Goal: Use online tool/utility: Utilize a website feature to perform a specific function

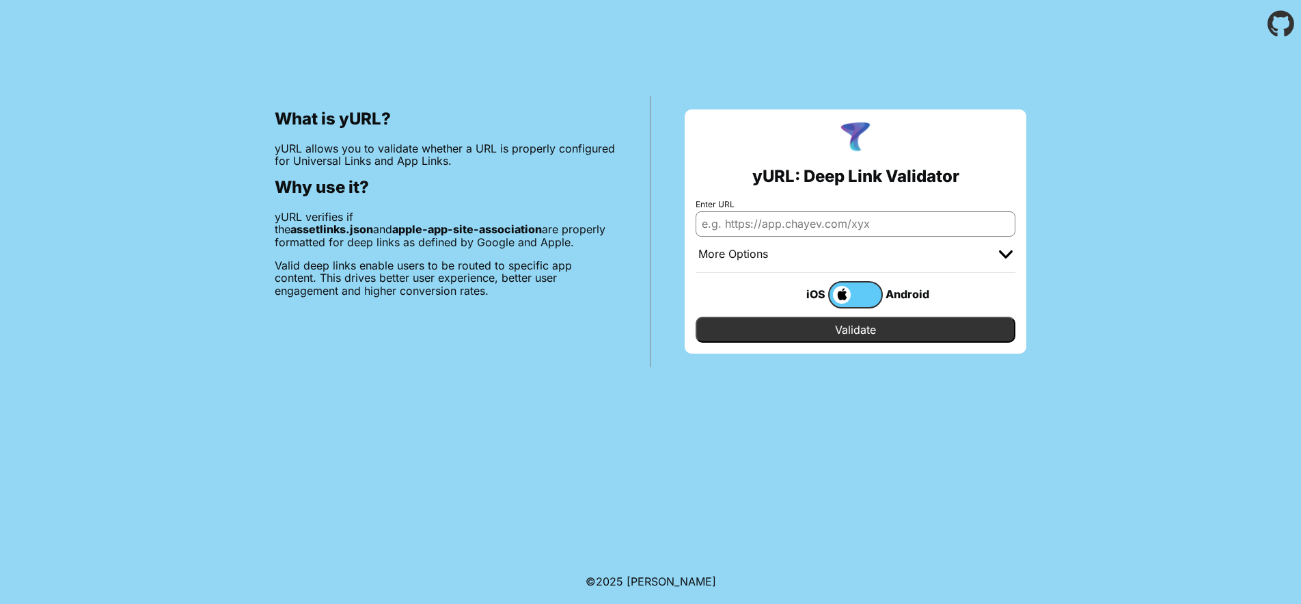
click at [753, 229] on input "Enter URL" at bounding box center [856, 223] width 320 height 25
paste input "[URL][DOMAIN_NAME]"
type input "[URL][DOMAIN_NAME]"
click at [856, 329] on input "Validate" at bounding box center [856, 329] width 320 height 26
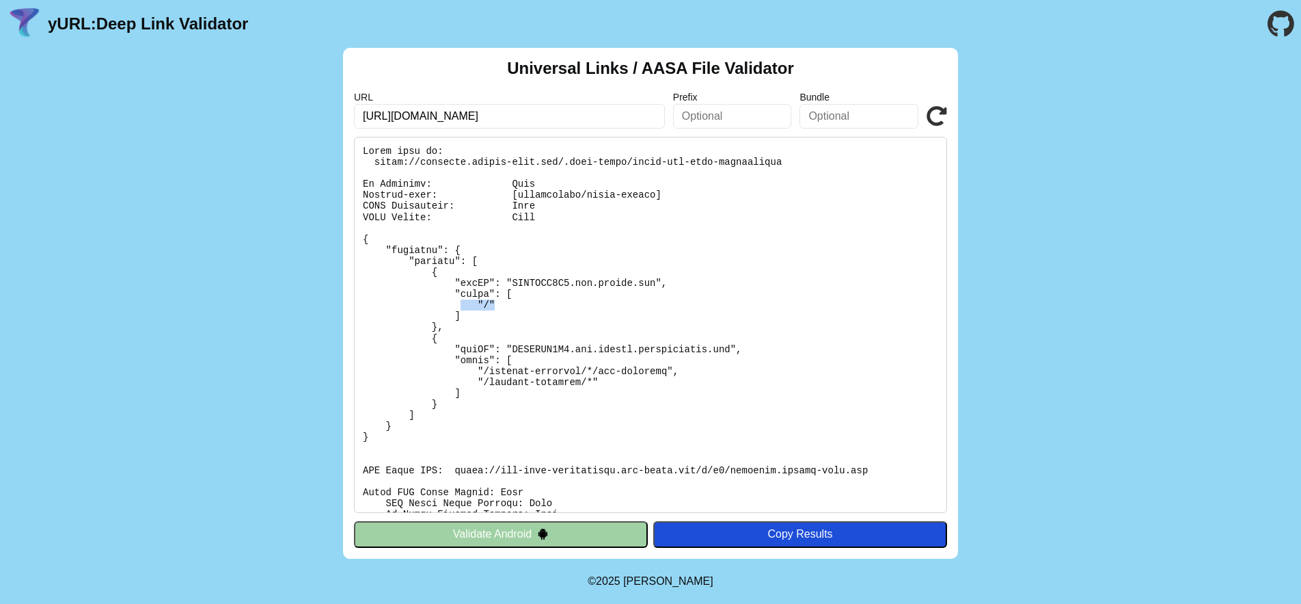
drag, startPoint x: 506, startPoint y: 303, endPoint x: 462, endPoint y: 302, distance: 43.7
click at [462, 302] on pre at bounding box center [650, 325] width 593 height 376
click at [518, 301] on pre at bounding box center [650, 325] width 593 height 376
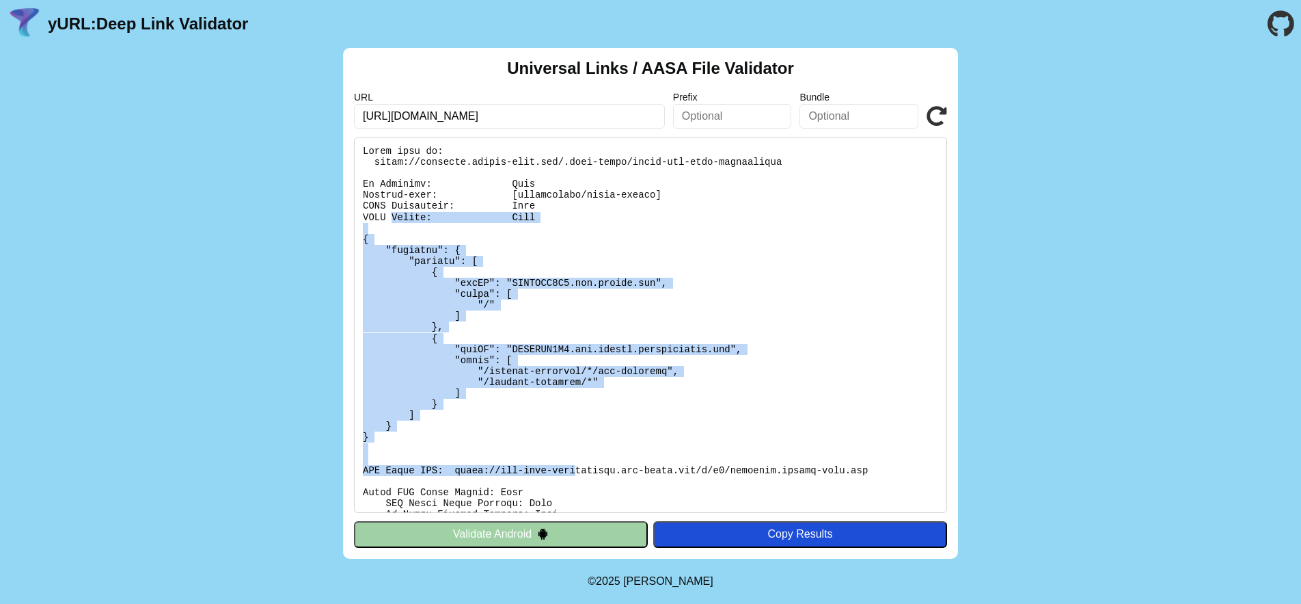
drag, startPoint x: 392, startPoint y: 221, endPoint x: 576, endPoint y: 453, distance: 295.8
click at [575, 468] on pre at bounding box center [650, 325] width 593 height 376
click at [552, 421] on pre at bounding box center [650, 325] width 593 height 376
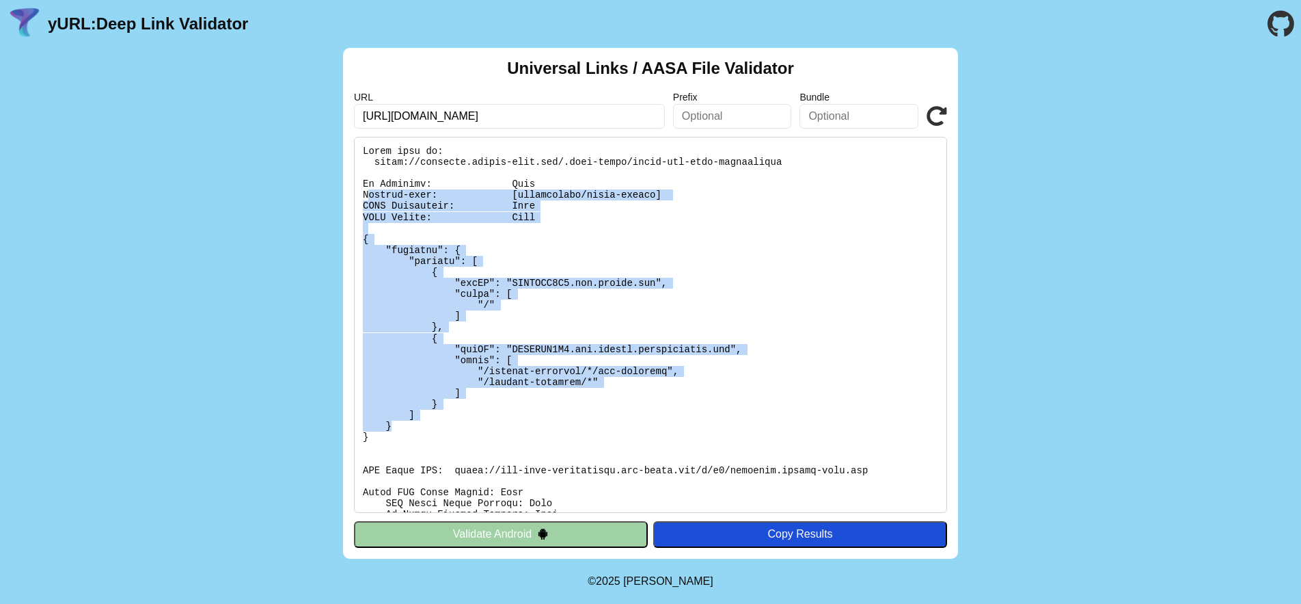
drag, startPoint x: 458, startPoint y: 414, endPoint x: 483, endPoint y: 420, distance: 26.0
click at [468, 427] on pre at bounding box center [650, 325] width 593 height 376
click at [578, 340] on pre at bounding box center [650, 325] width 593 height 376
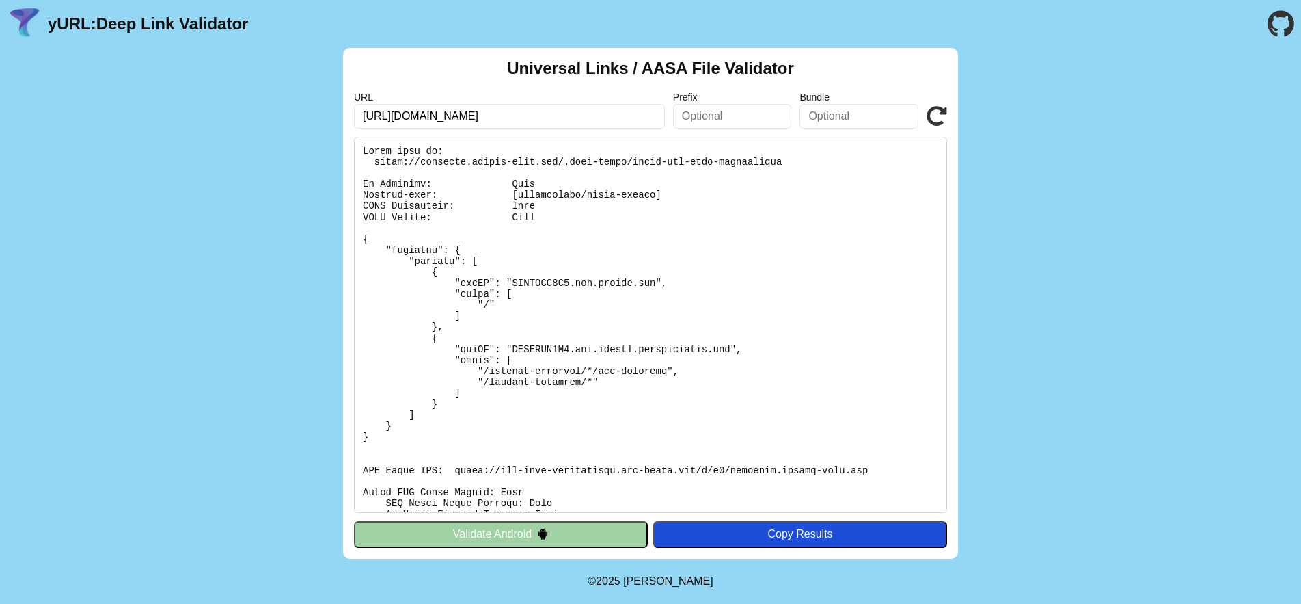
scroll to position [210, 0]
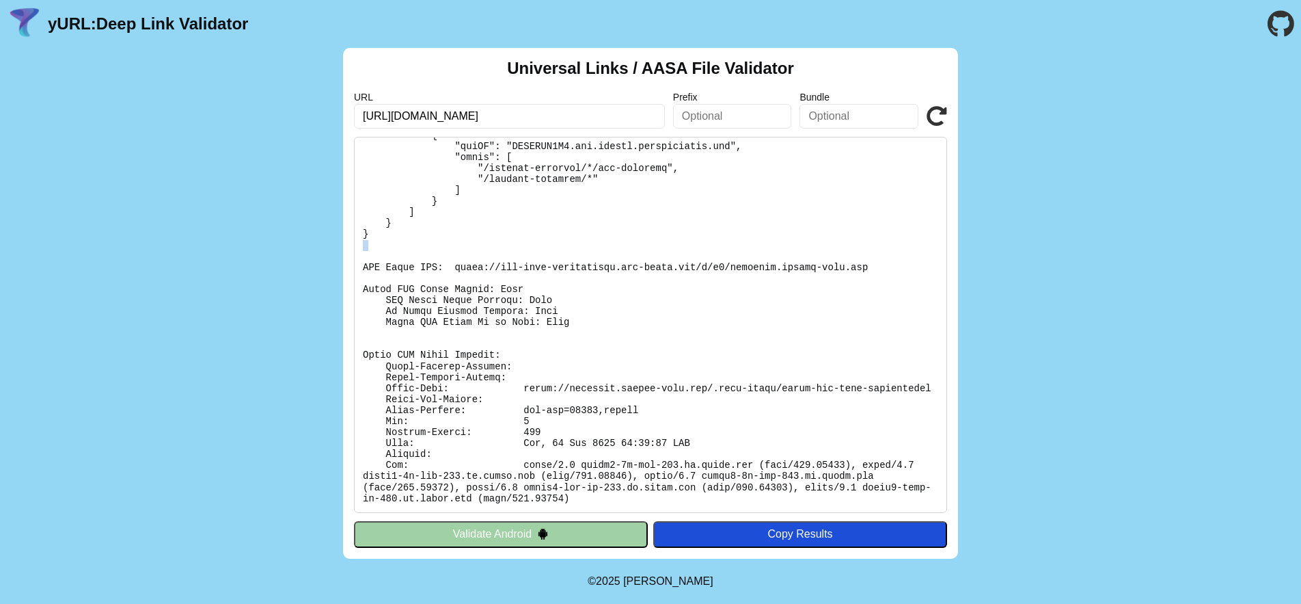
drag, startPoint x: 518, startPoint y: 238, endPoint x: 827, endPoint y: 249, distance: 309.1
click at [827, 249] on pre at bounding box center [650, 325] width 593 height 376
drag, startPoint x: 889, startPoint y: 259, endPoint x: 453, endPoint y: 258, distance: 436.1
click at [453, 258] on pre at bounding box center [650, 325] width 593 height 376
copy pre "https://app-site-association.cdn-apple.com/a/v1/customer.beneat-test.com"
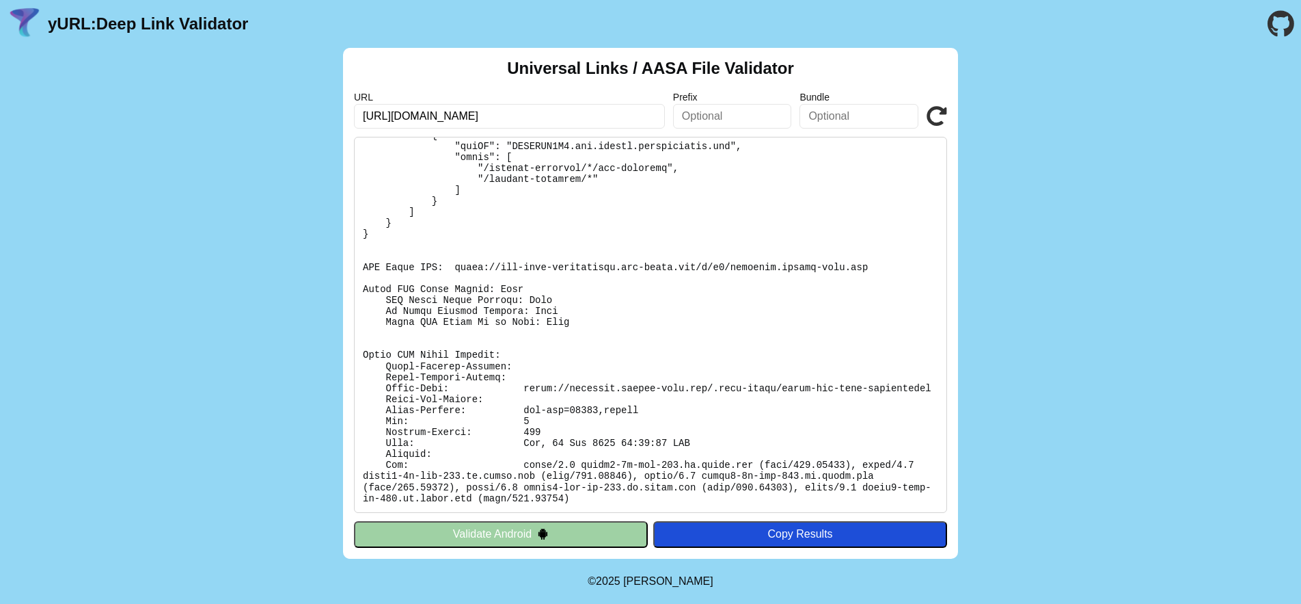
click at [929, 319] on pre at bounding box center [650, 325] width 593 height 376
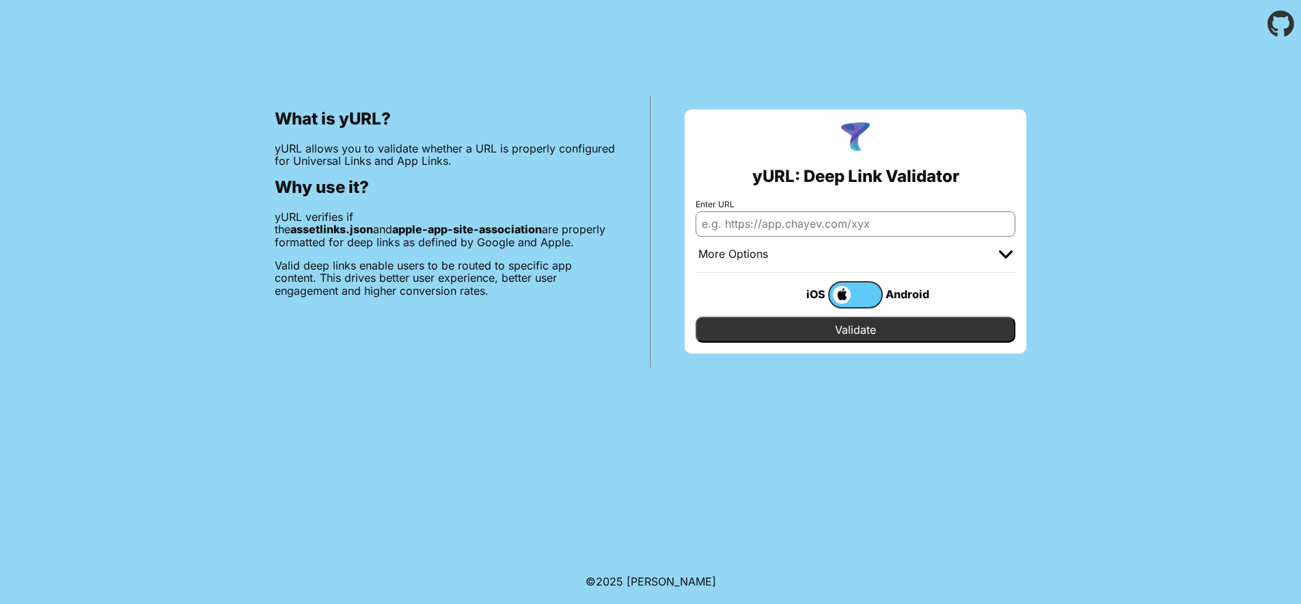
click at [828, 224] on input "Enter URL" at bounding box center [856, 223] width 320 height 25
paste input "https://app-site-association.cdn-apple.com/a/v1/customer.beneat-test.com"
click at [757, 230] on input "https://app-site-association.cdn-apple.com/a/v1/customer.beneat-test.com" at bounding box center [856, 223] width 320 height 25
drag, startPoint x: 764, startPoint y: 228, endPoint x: 573, endPoint y: 228, distance: 191.4
click at [573, 228] on div "What is yURL? yURL allows you to validate whether a URL is properly configured …" at bounding box center [650, 207] width 1301 height 319
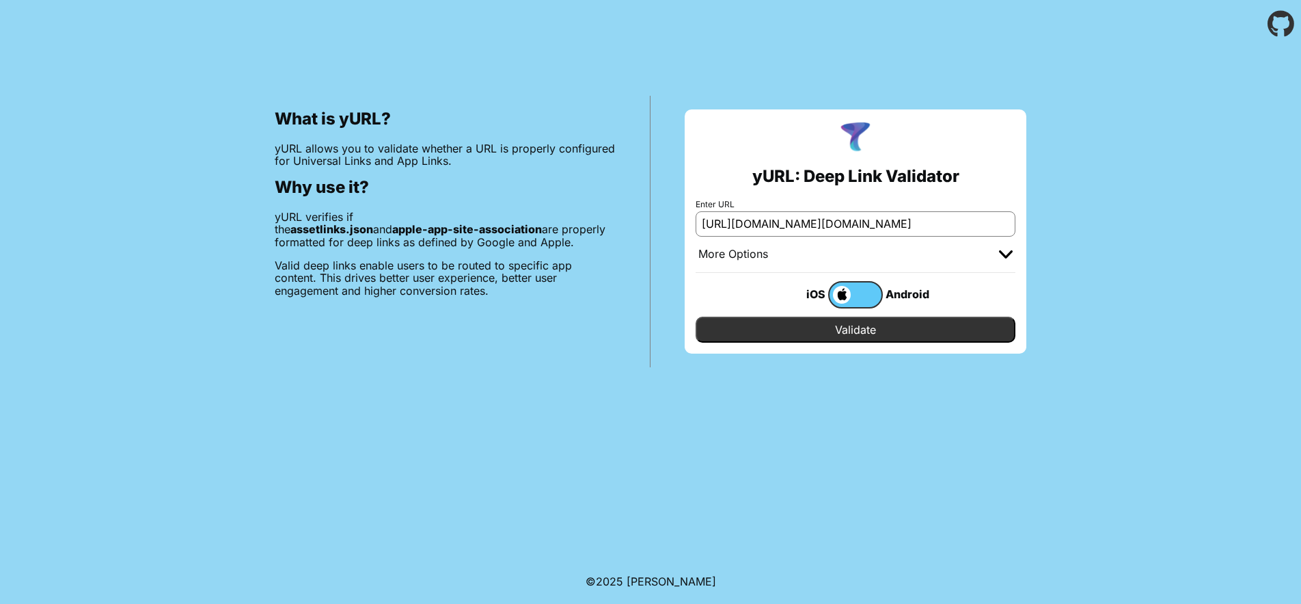
click at [963, 226] on input "https://app-site-association.cdn-apple.com/a/v1/customer.beneat-test.com" at bounding box center [856, 223] width 320 height 25
paste input "customer.beneat-test.com/invite/?friend_invite_code=REF-OUDMM2&utm_campaign=ref…"
type input "https://customer.beneat-test.com/invite/?friend_invite_code=REF-OUDMM2&utm_camp…"
click at [856, 329] on input "Validate" at bounding box center [856, 329] width 320 height 26
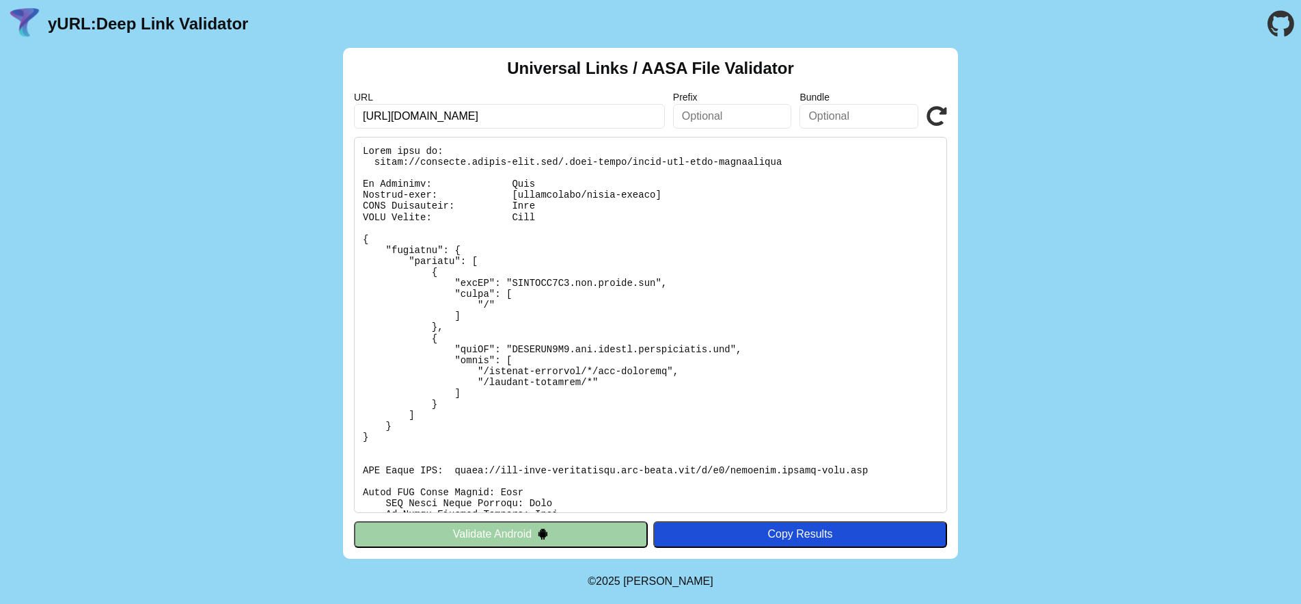
scroll to position [210, 0]
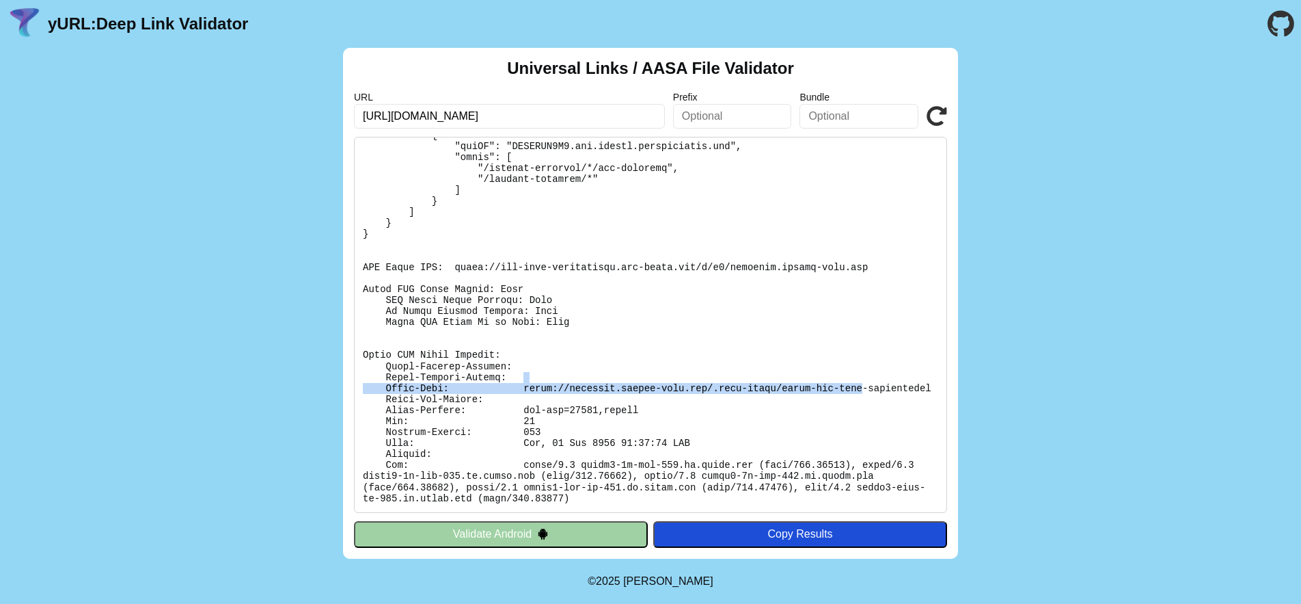
drag, startPoint x: 856, startPoint y: 379, endPoint x: 867, endPoint y: 380, distance: 10.3
click at [867, 380] on pre at bounding box center [650, 325] width 593 height 376
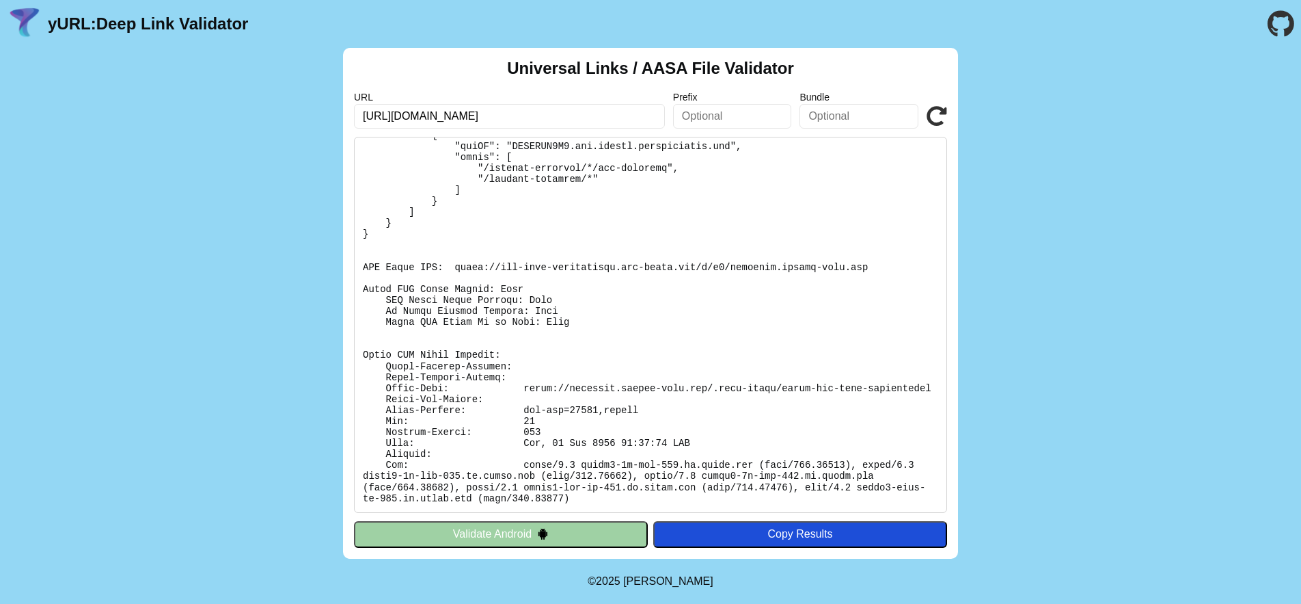
click at [687, 398] on pre at bounding box center [650, 325] width 593 height 376
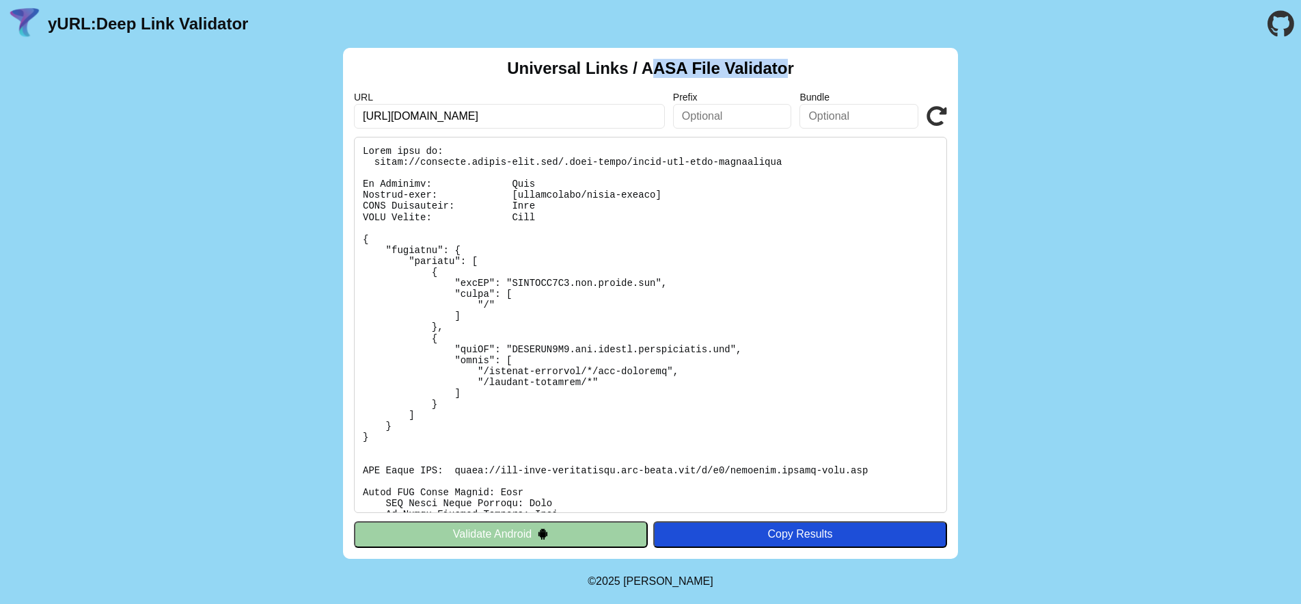
drag, startPoint x: 648, startPoint y: 65, endPoint x: 791, endPoint y: 69, distance: 142.9
click at [791, 69] on h2 "Universal Links / AASA File Validator" at bounding box center [650, 68] width 287 height 19
drag, startPoint x: 811, startPoint y: 68, endPoint x: 653, endPoint y: 69, distance: 158.6
click at [653, 69] on div "Universal Links / AASA File Validator URL https://customer.beneat-test.com/invi…" at bounding box center [650, 303] width 615 height 511
click at [653, 69] on h2 "Universal Links / AASA File Validator" at bounding box center [650, 68] width 287 height 19
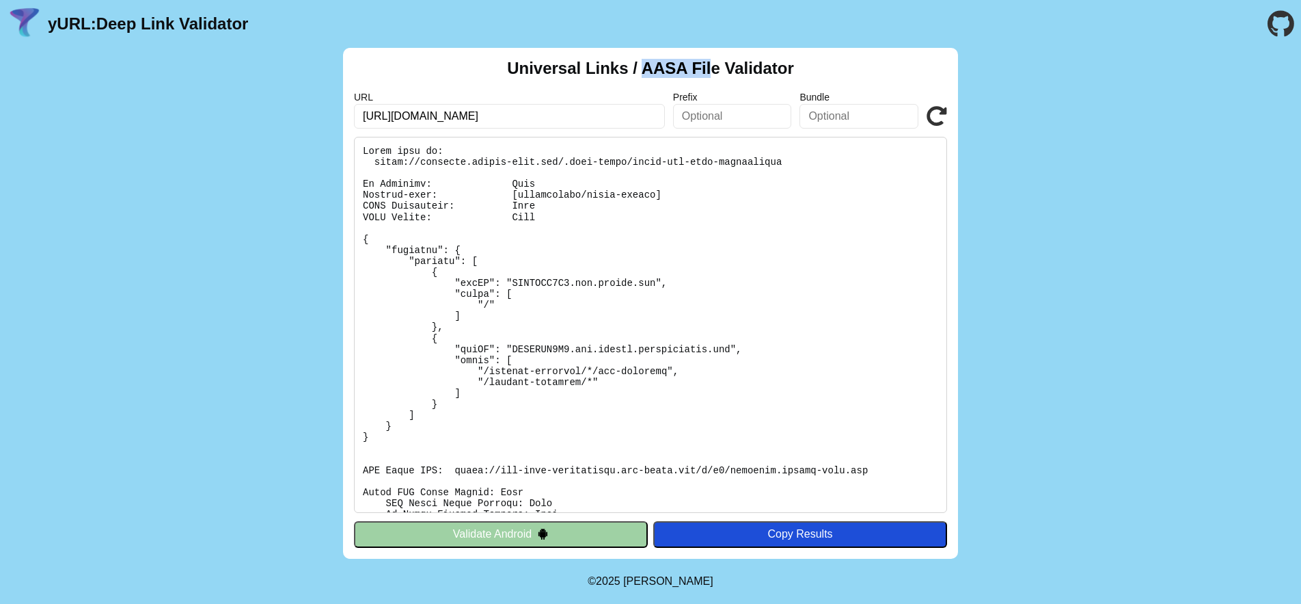
drag, startPoint x: 645, startPoint y: 71, endPoint x: 551, endPoint y: 67, distance: 94.4
click at [716, 72] on h2 "Universal Links / AASA File Validator" at bounding box center [650, 68] width 287 height 19
drag, startPoint x: 552, startPoint y: 78, endPoint x: 718, endPoint y: 68, distance: 167.1
click at [718, 68] on h2 "Universal Links / AASA File Validator" at bounding box center [650, 68] width 287 height 19
copy h2 "Universal Links / AASA File"
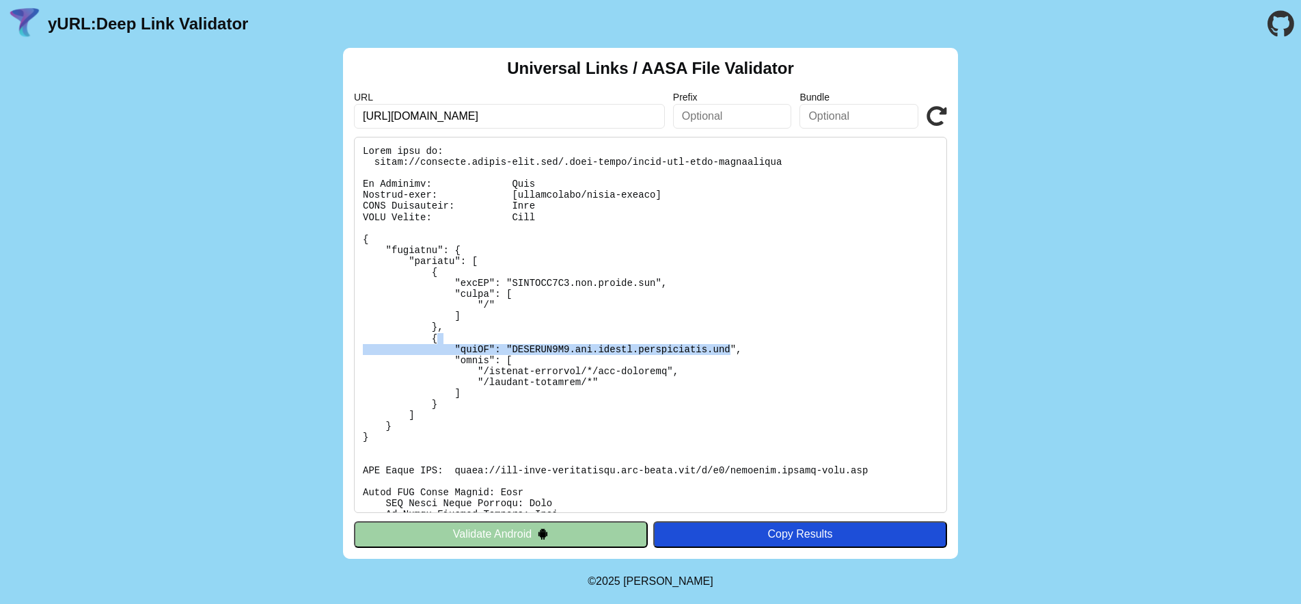
drag, startPoint x: 581, startPoint y: 343, endPoint x: 542, endPoint y: 340, distance: 39.1
click at [542, 340] on pre at bounding box center [650, 325] width 593 height 376
drag, startPoint x: 545, startPoint y: 342, endPoint x: 707, endPoint y: 363, distance: 163.3
click at [704, 362] on pre at bounding box center [650, 325] width 593 height 376
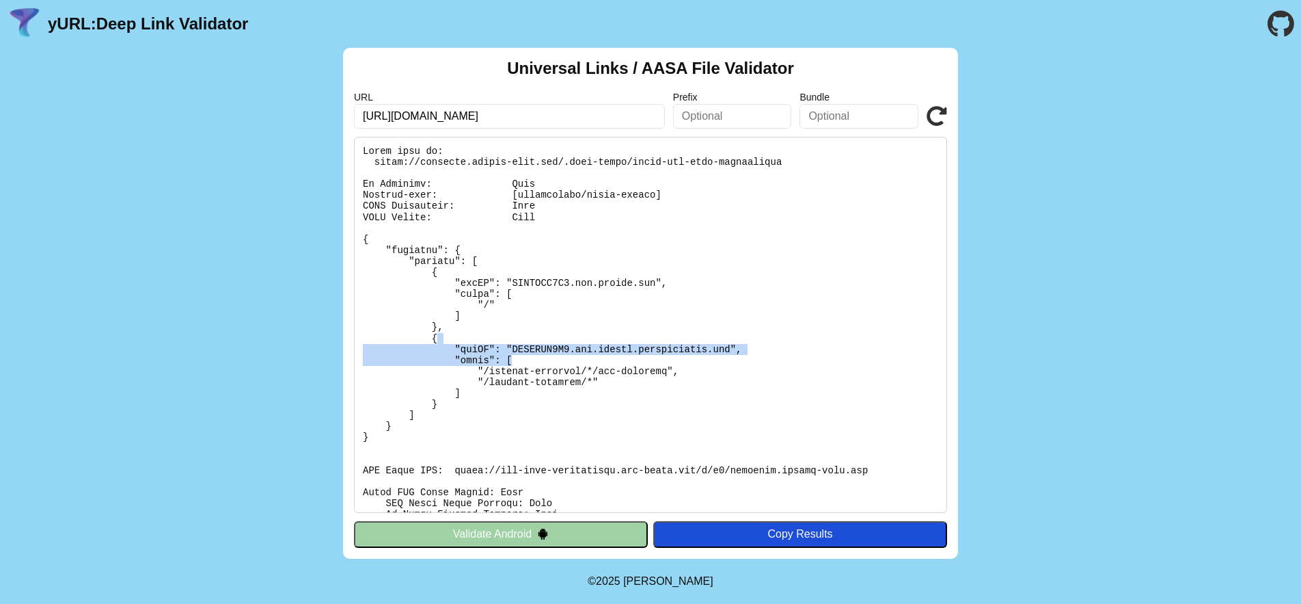
click at [811, 357] on pre at bounding box center [650, 325] width 593 height 376
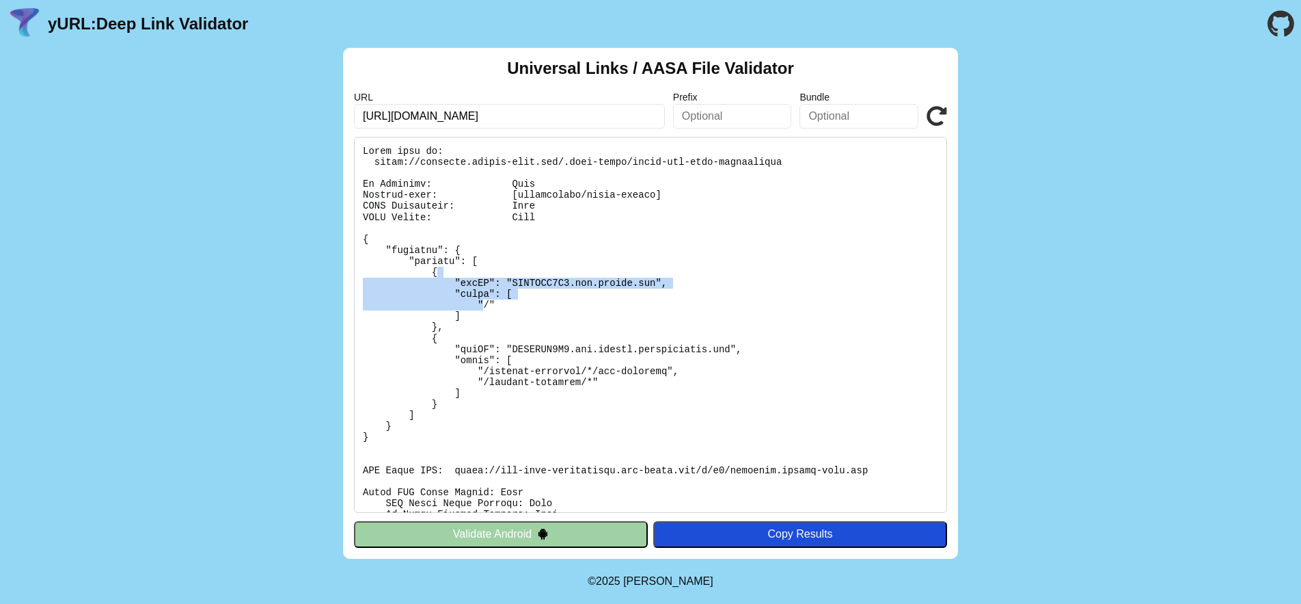
drag, startPoint x: 466, startPoint y: 297, endPoint x: 444, endPoint y: 271, distance: 34.0
click at [455, 275] on pre at bounding box center [650, 325] width 593 height 376
drag, startPoint x: 424, startPoint y: 286, endPoint x: 461, endPoint y: 329, distance: 57.2
click at [461, 329] on pre at bounding box center [650, 325] width 593 height 376
click at [475, 320] on pre at bounding box center [650, 325] width 593 height 376
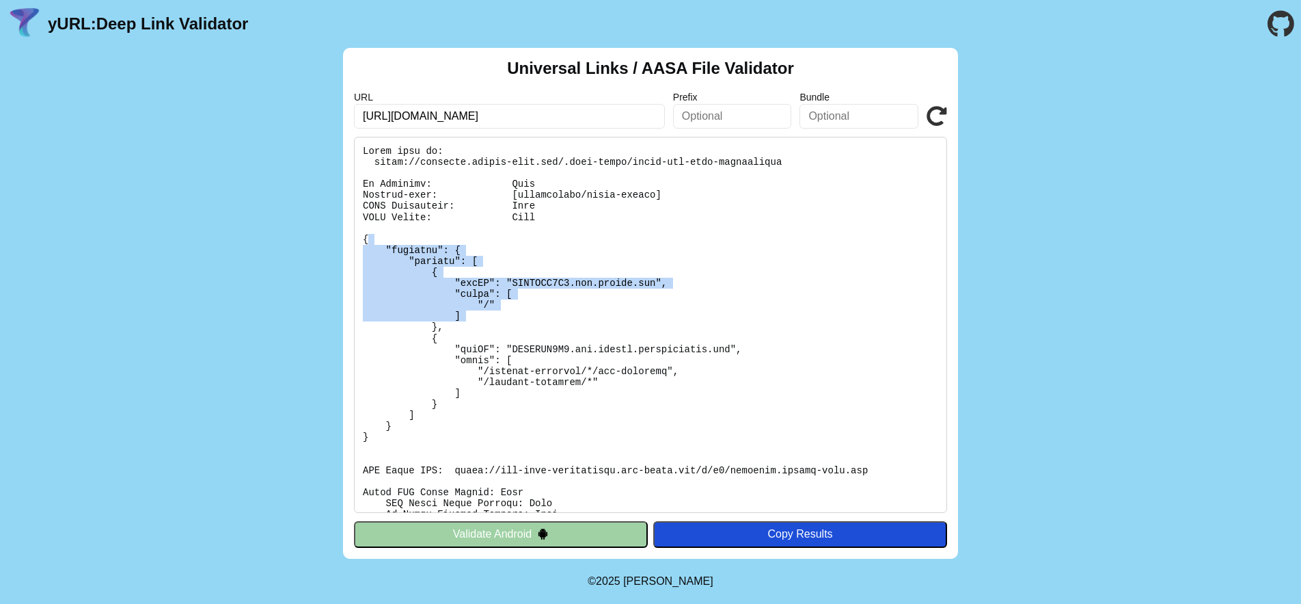
drag, startPoint x: 476, startPoint y: 319, endPoint x: 390, endPoint y: 237, distance: 118.9
click at [390, 237] on pre at bounding box center [650, 325] width 593 height 376
click at [487, 267] on pre at bounding box center [650, 325] width 593 height 376
drag, startPoint x: 419, startPoint y: 269, endPoint x: 455, endPoint y: 327, distance: 67.5
click at [455, 327] on pre at bounding box center [650, 325] width 593 height 376
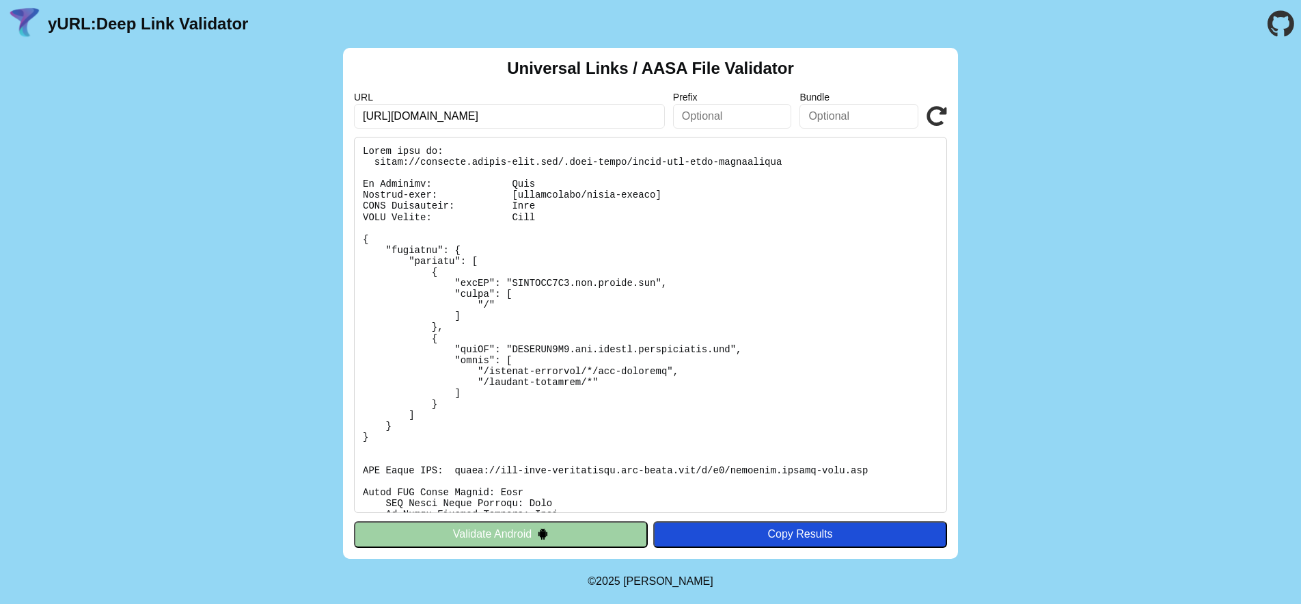
click at [593, 109] on input "https://customer.beneat-test.com/invite/?friend_invite_code=REF-OUDMM2&utm_camp…" at bounding box center [509, 116] width 311 height 25
click at [539, 116] on input "https://customer.beneat-test.com/invite/?friend_invite_code=REF-OUDMM2&utm_camp…" at bounding box center [509, 116] width 311 height 25
click at [555, 116] on input "https://customer.beneat-test.com/invite/?friend_invite_code=REF-OUDMM2&utm_camp…" at bounding box center [509, 116] width 311 height 25
drag, startPoint x: 552, startPoint y: 116, endPoint x: 529, endPoint y: 117, distance: 23.2
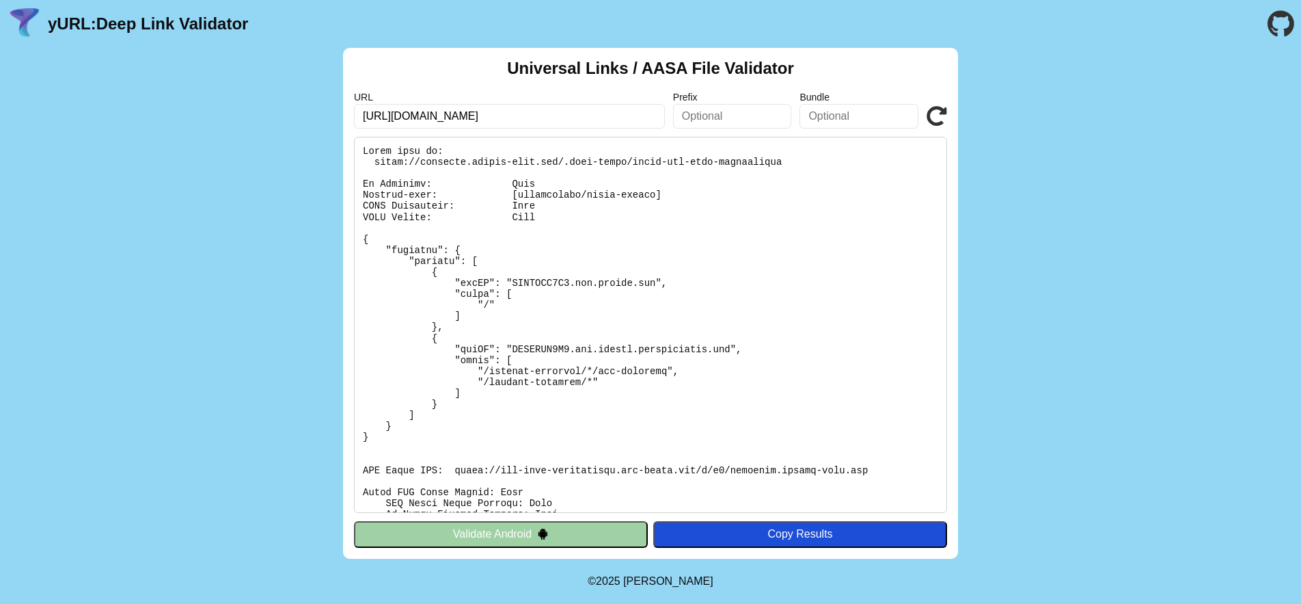
click at [528, 118] on input "https://customer.beneat-test.com/invite/?friend_invite_code=REF-OUDMM2&utm_camp…" at bounding box center [509, 116] width 311 height 25
click at [560, 115] on input "https://customer.beneat-test.com/?friend_invite_code=REF-OUDMM2&utm_campaign=re…" at bounding box center [509, 116] width 311 height 25
type input "https://customer.beneat-test.com/?friend_invite_code=REF-OUDMM2&utm_campaign=re…"
click button "Validate" at bounding box center [0, 0] width 0 height 0
drag, startPoint x: 586, startPoint y: 111, endPoint x: 854, endPoint y: 116, distance: 267.3
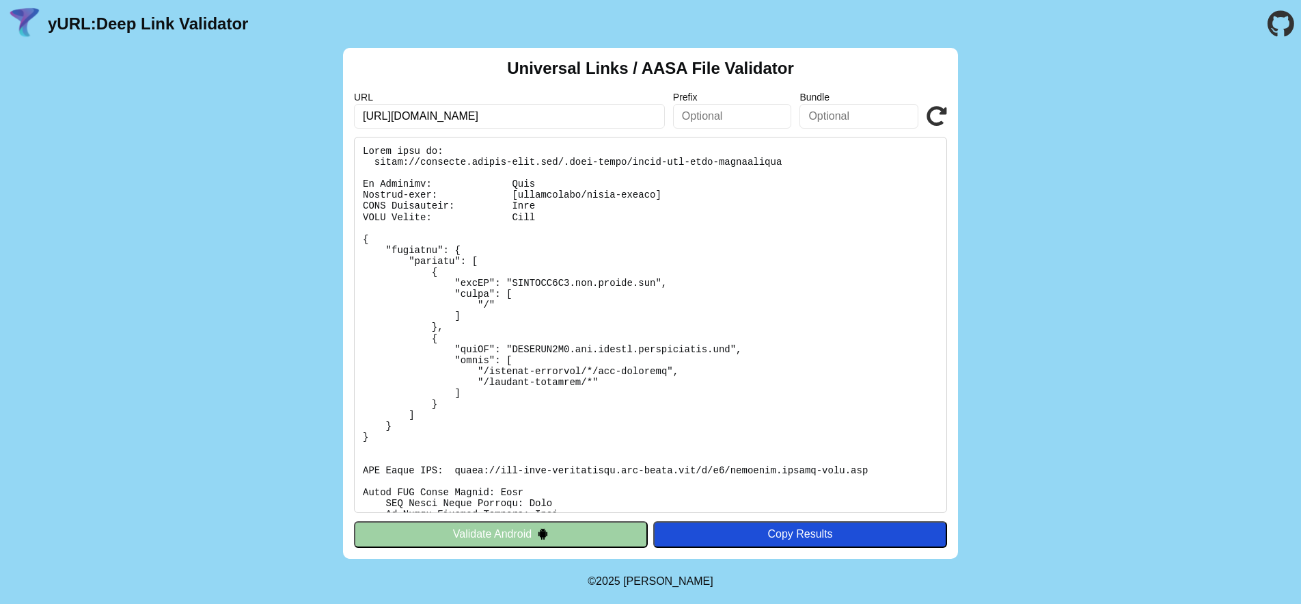
click at [854, 116] on div "URL [URL][DOMAIN_NAME] Prefix Bundle Validate" at bounding box center [650, 110] width 593 height 37
click at [621, 116] on input "https://customer.beneat-test.com/?friend_invite_code=REF-OUDMM2&utm_campaign=re…" at bounding box center [509, 116] width 311 height 25
drag, startPoint x: 547, startPoint y: 116, endPoint x: 399, endPoint y: 108, distance: 148.5
click at [398, 109] on input "https://customer.beneat-test.com/?friend_invite_code=REF-OUDMM2&utm_campaign=re…" at bounding box center [509, 116] width 311 height 25
click at [398, 115] on input "https://customer.beneat-test.com/?friend_invite_code=REF-OUDMM2&utm_campaign=re…" at bounding box center [509, 116] width 311 height 25
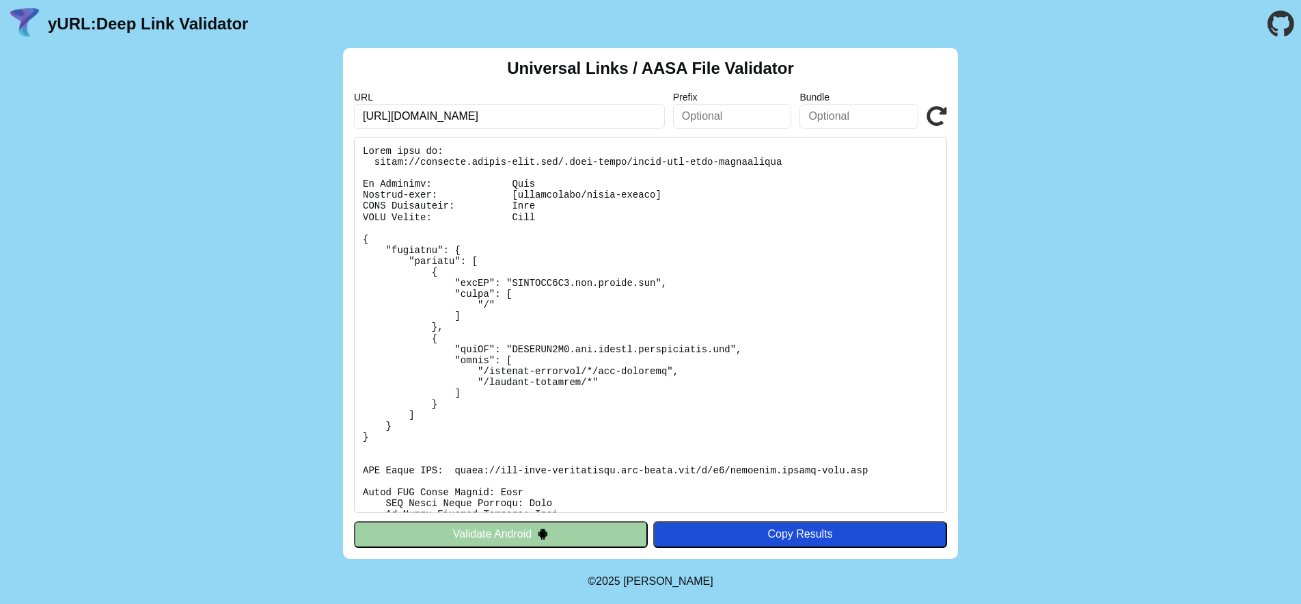
drag, startPoint x: 290, startPoint y: 116, endPoint x: 146, endPoint y: 116, distance: 143.5
click at [146, 116] on div "Universal Links / AASA File Validator URL https://customer.beneat-test.com/?fri…" at bounding box center [650, 303] width 1301 height 511
click at [515, 126] on input "https://customer.beneat-test.com/?friend_invite_code=REF-OUDMM2&utm_campaign=re…" at bounding box center [509, 116] width 311 height 25
drag, startPoint x: 521, startPoint y: 119, endPoint x: 385, endPoint y: 120, distance: 135.3
click at [385, 120] on input "https://customer.beneat-test.com/?friend_invite_code=REF-OUDMM2&utm_campaign=re…" at bounding box center [509, 116] width 311 height 25
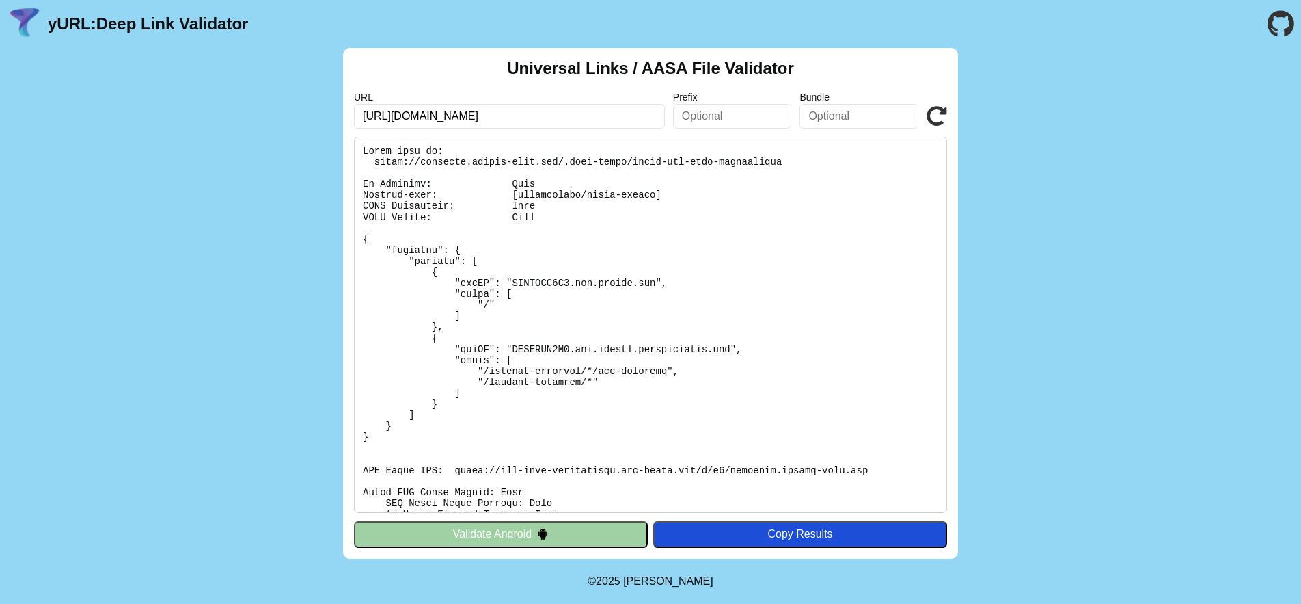
type input "[URL][DOMAIN_NAME]"
click button "Validate" at bounding box center [0, 0] width 0 height 0
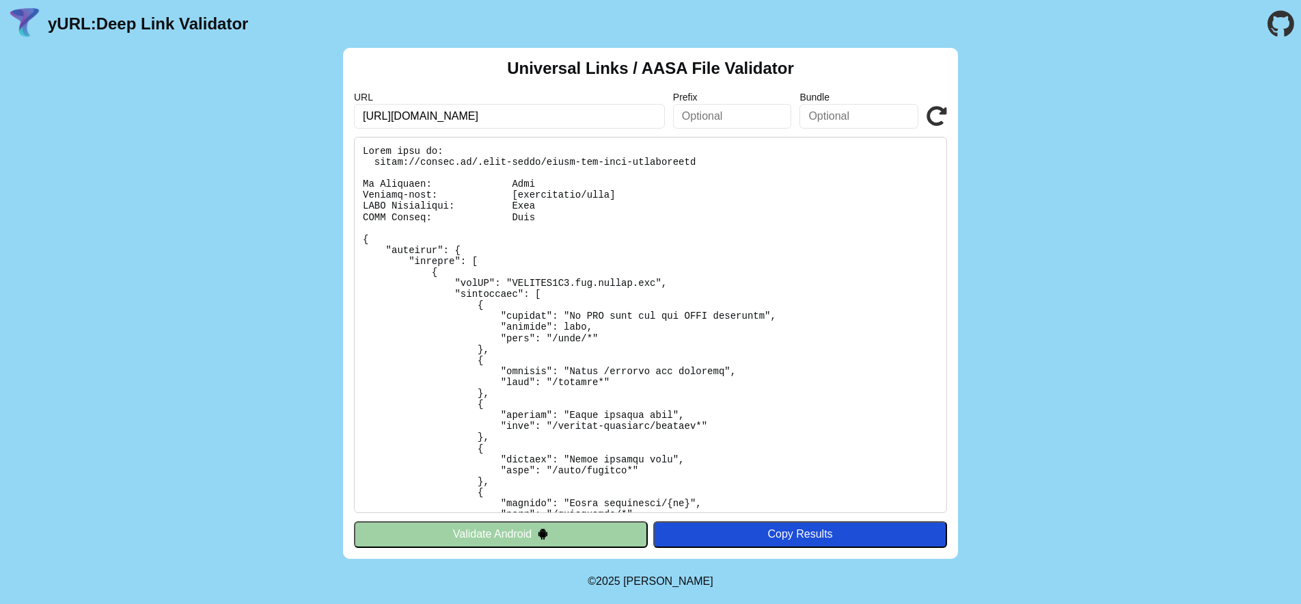
click at [493, 111] on input "[URL][DOMAIN_NAME]" at bounding box center [509, 116] width 311 height 25
click at [732, 318] on pre at bounding box center [650, 325] width 593 height 376
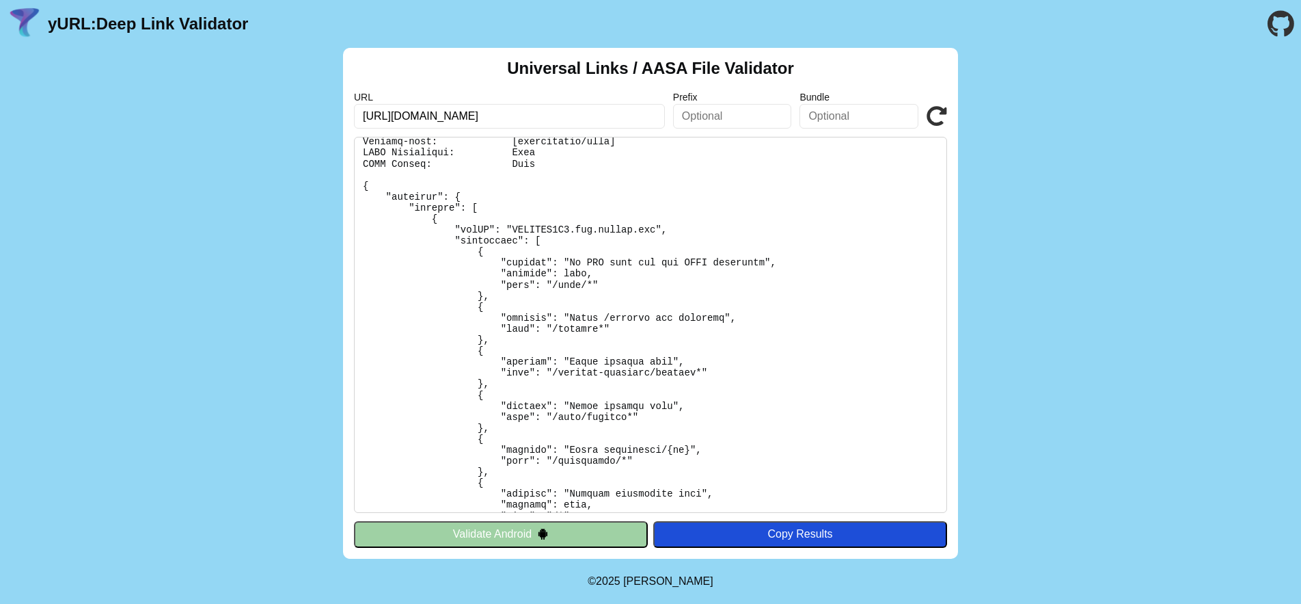
click at [534, 407] on pre at bounding box center [650, 325] width 593 height 376
drag, startPoint x: 675, startPoint y: 401, endPoint x: 762, endPoint y: 401, distance: 87.5
click at [762, 401] on pre at bounding box center [650, 325] width 593 height 376
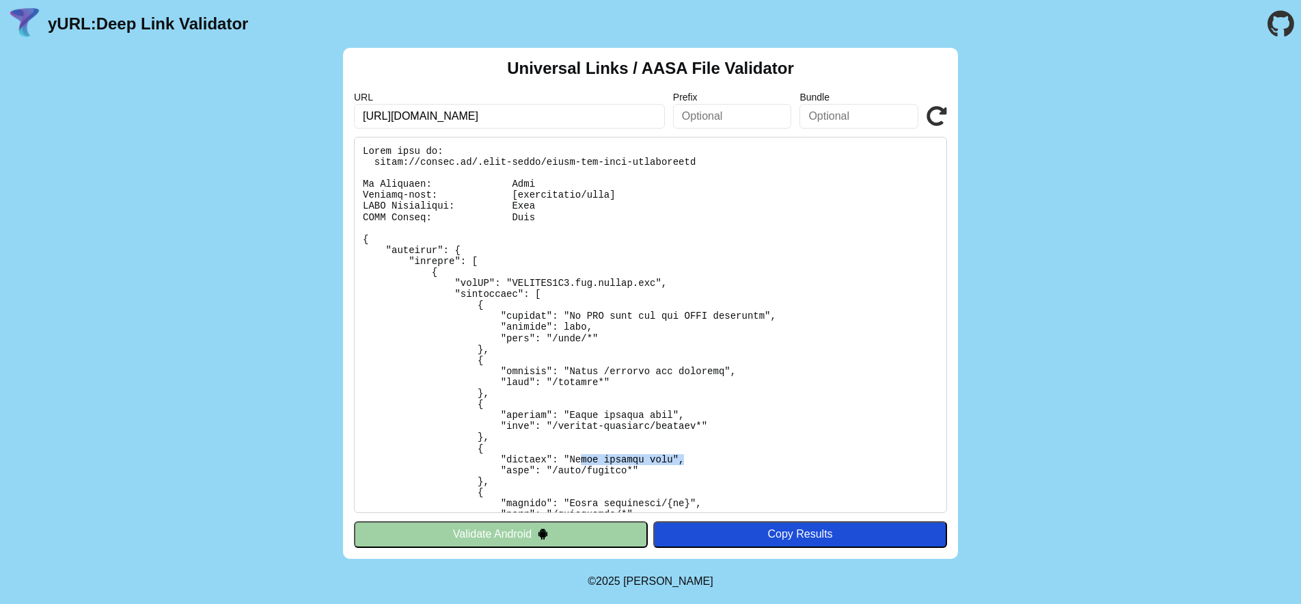
scroll to position [44, 0]
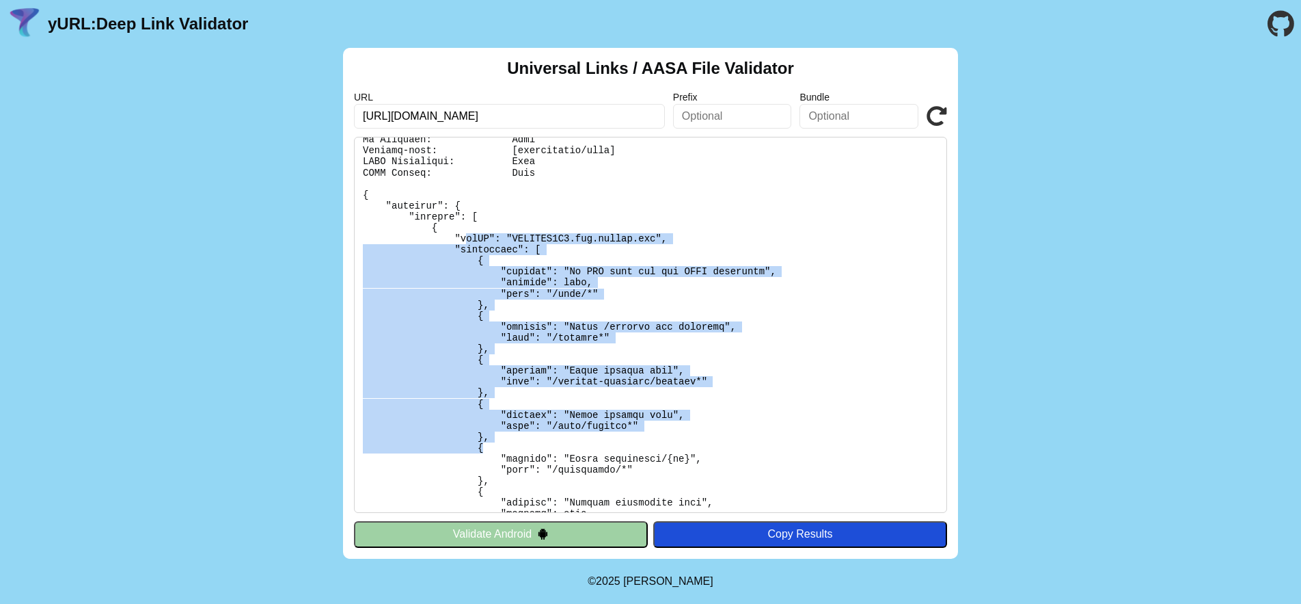
drag, startPoint x: 552, startPoint y: 354, endPoint x: 627, endPoint y: 450, distance: 122.2
click at [627, 450] on pre at bounding box center [650, 325] width 593 height 376
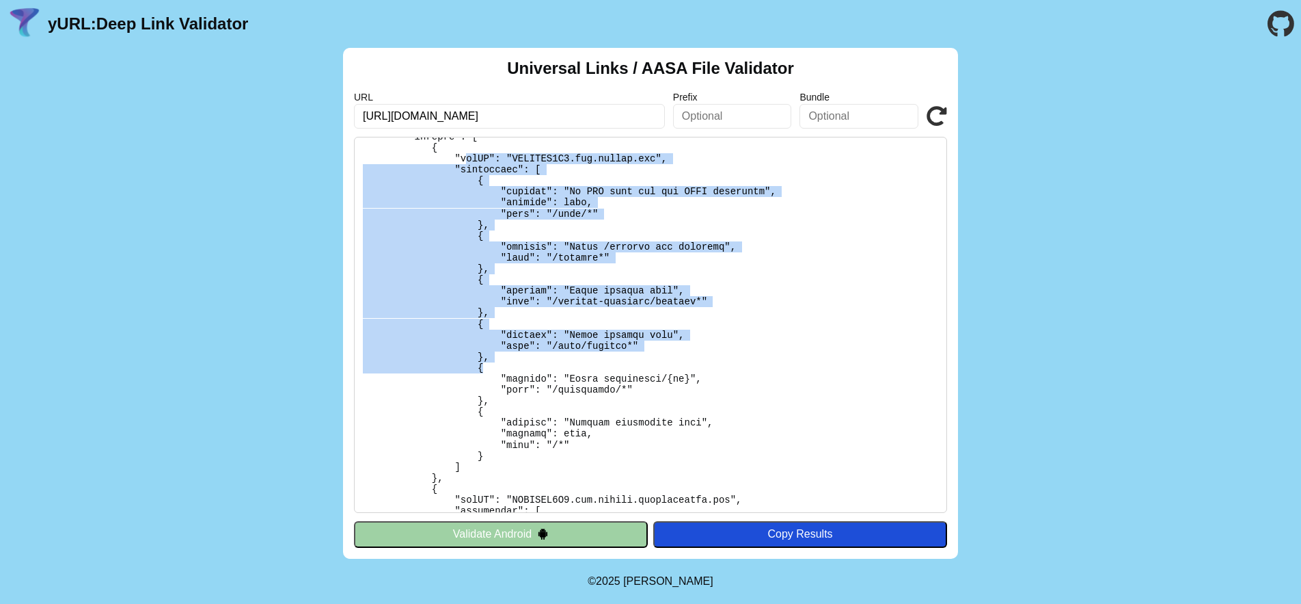
scroll to position [121, 0]
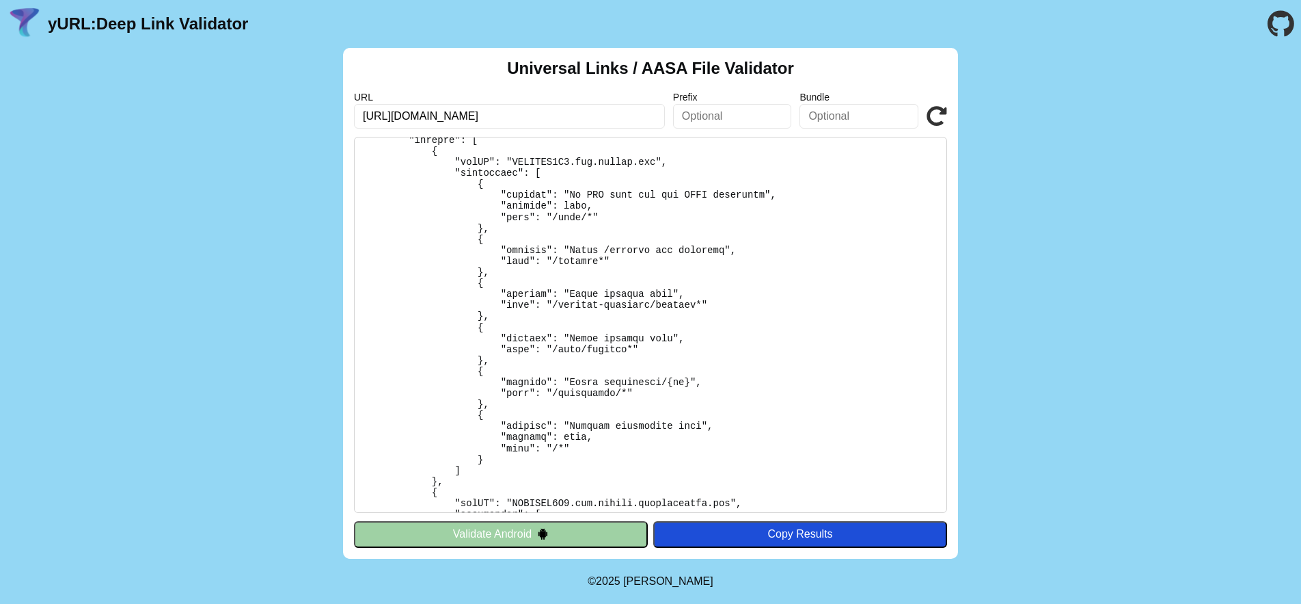
click at [810, 298] on pre at bounding box center [650, 325] width 593 height 376
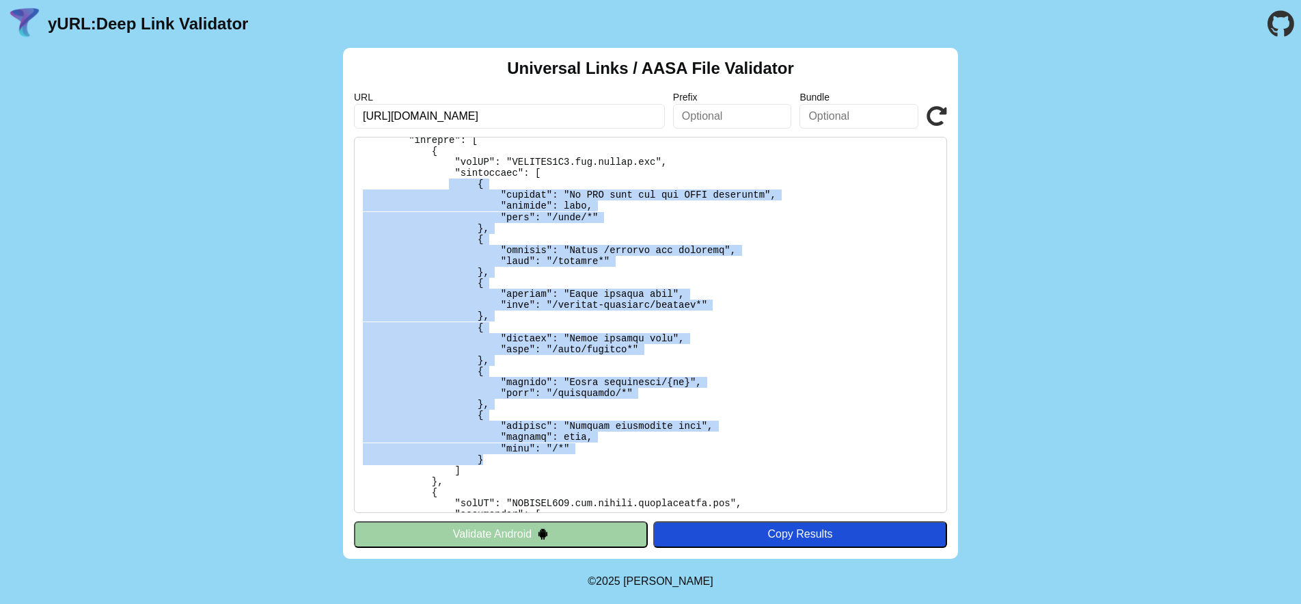
drag, startPoint x: 491, startPoint y: 458, endPoint x: 449, endPoint y: 180, distance: 280.6
click at [449, 180] on pre at bounding box center [650, 325] width 593 height 376
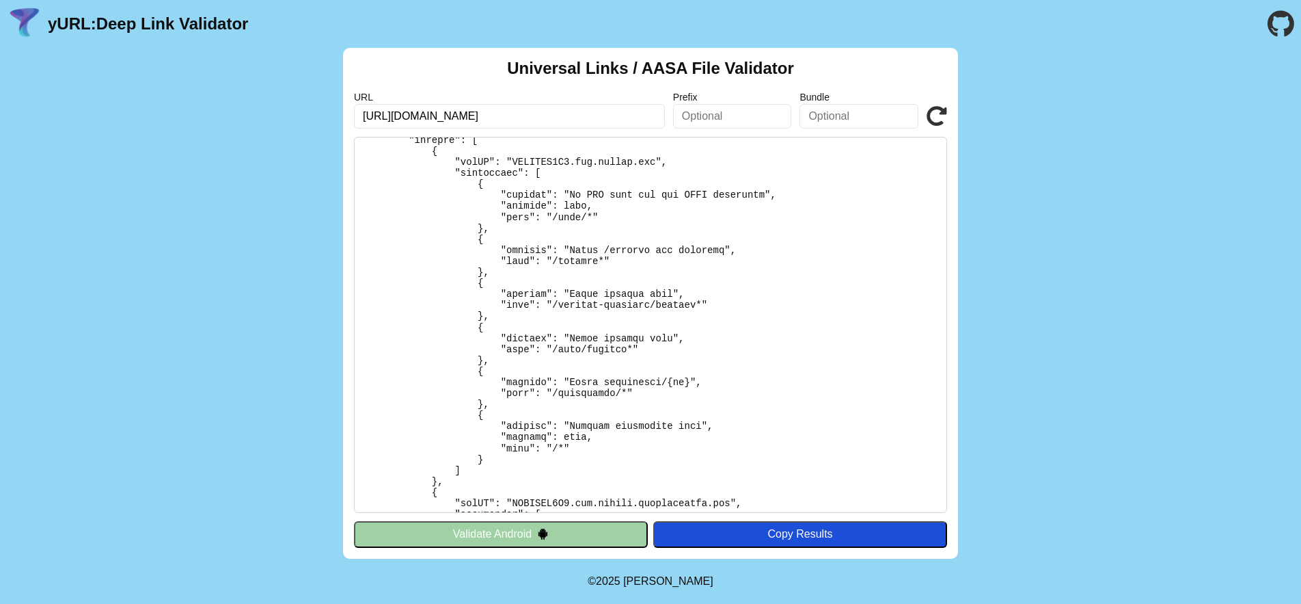
click at [870, 236] on pre at bounding box center [650, 325] width 593 height 376
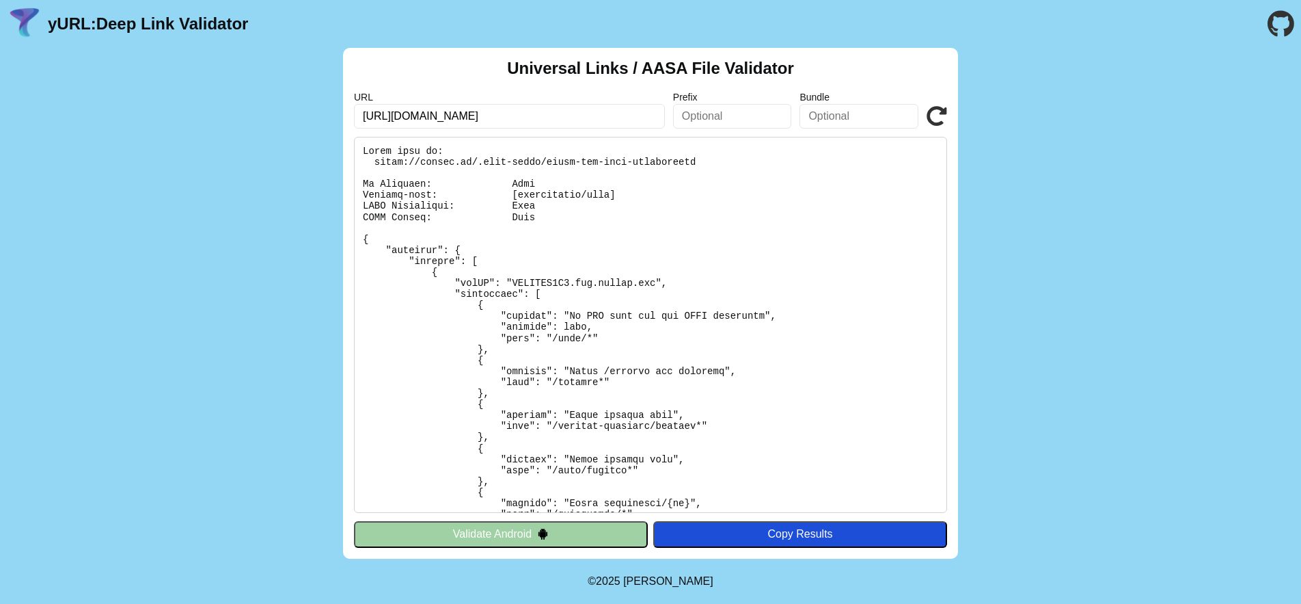
scroll to position [327, 0]
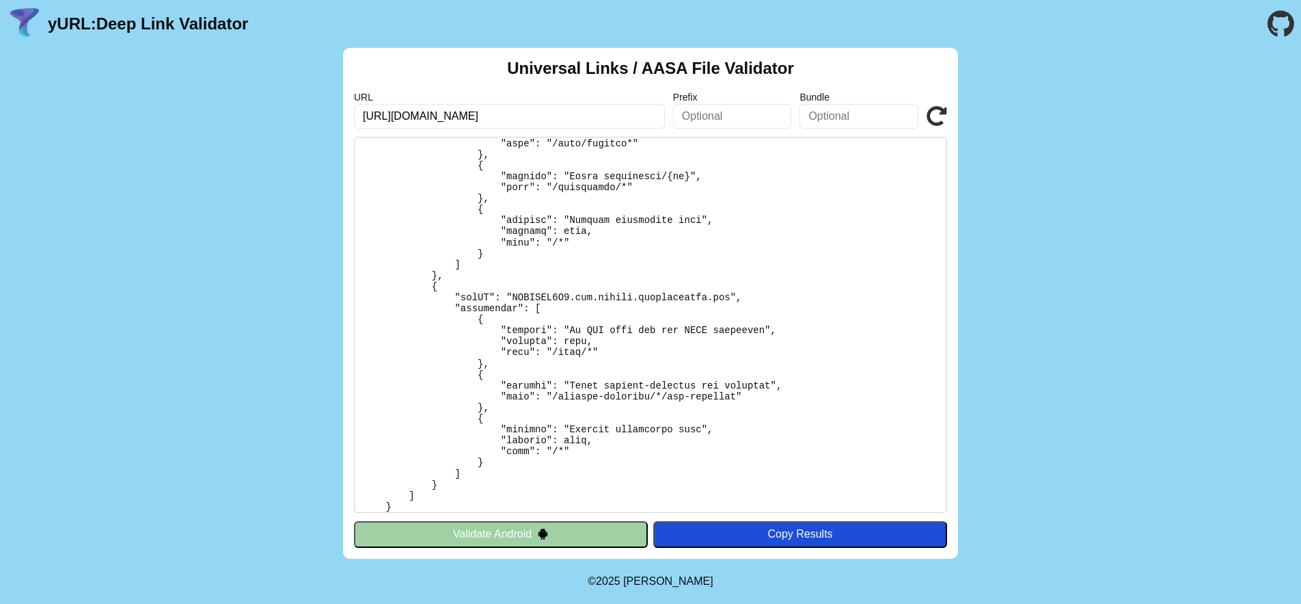
click at [728, 252] on pre at bounding box center [650, 325] width 593 height 376
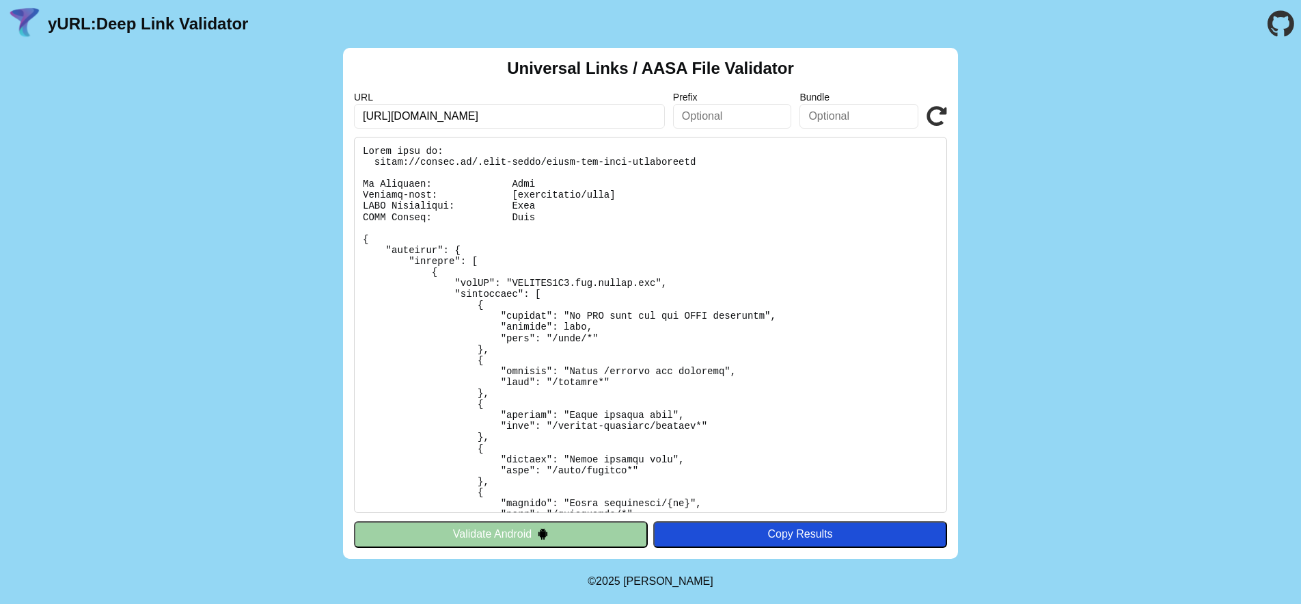
scroll to position [3, 0]
click at [442, 118] on input "[URL][DOMAIN_NAME]" at bounding box center [509, 116] width 311 height 25
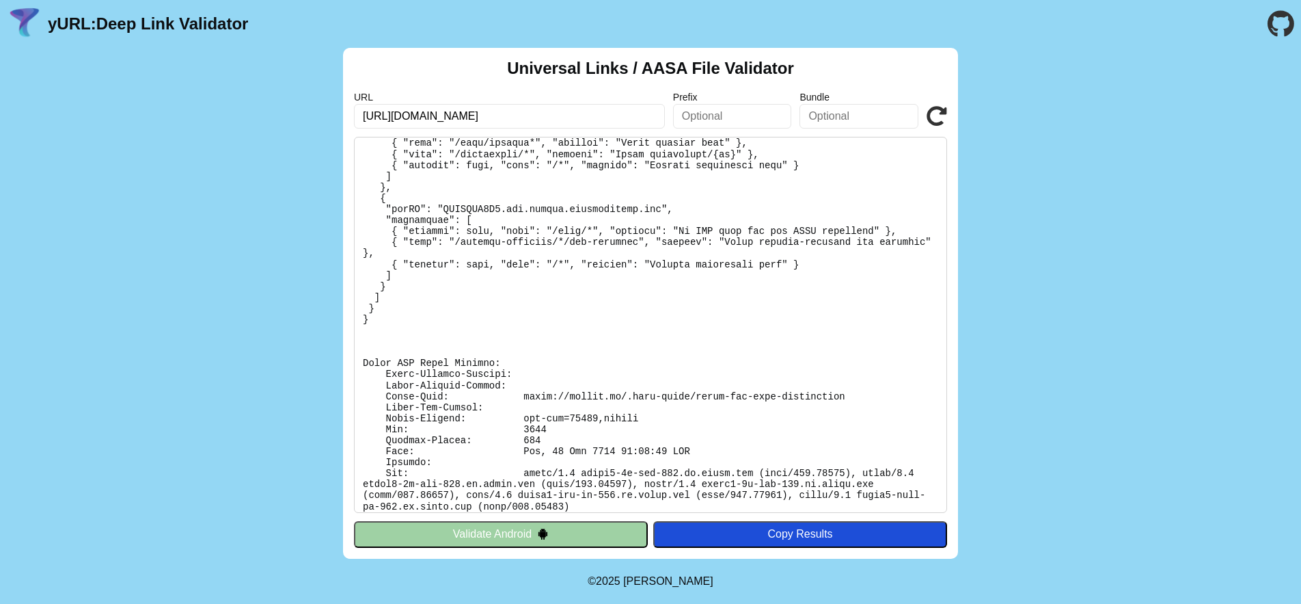
scroll to position [183, 0]
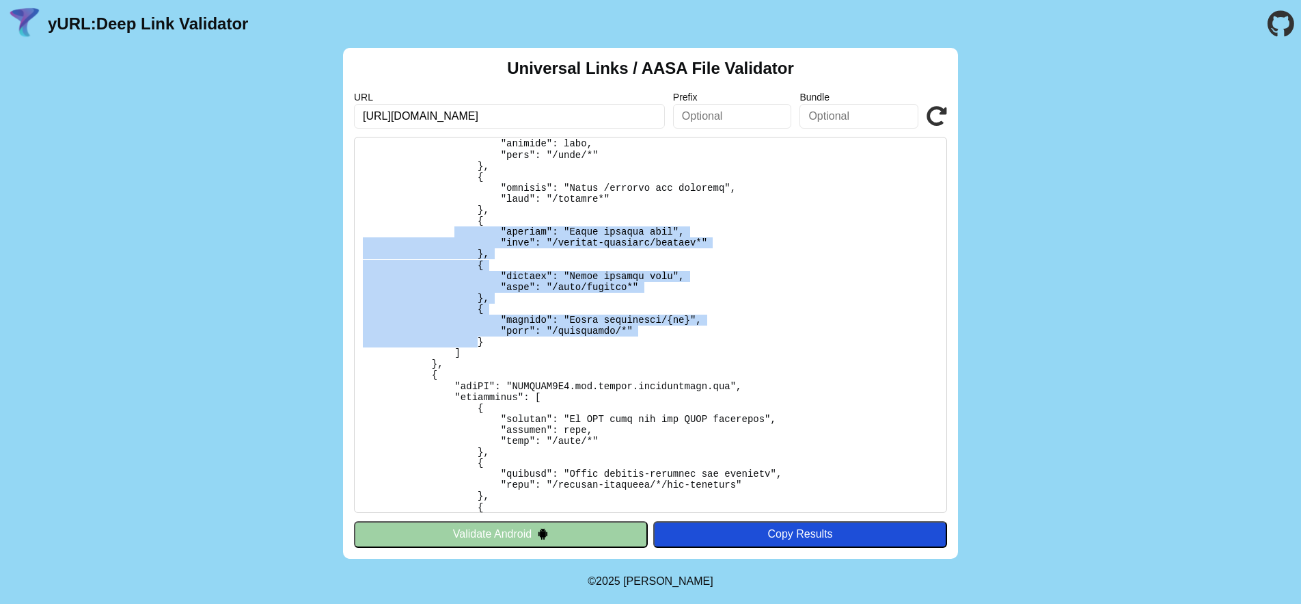
drag, startPoint x: 478, startPoint y: 342, endPoint x: 456, endPoint y: 227, distance: 117.6
click at [456, 227] on pre at bounding box center [650, 325] width 593 height 376
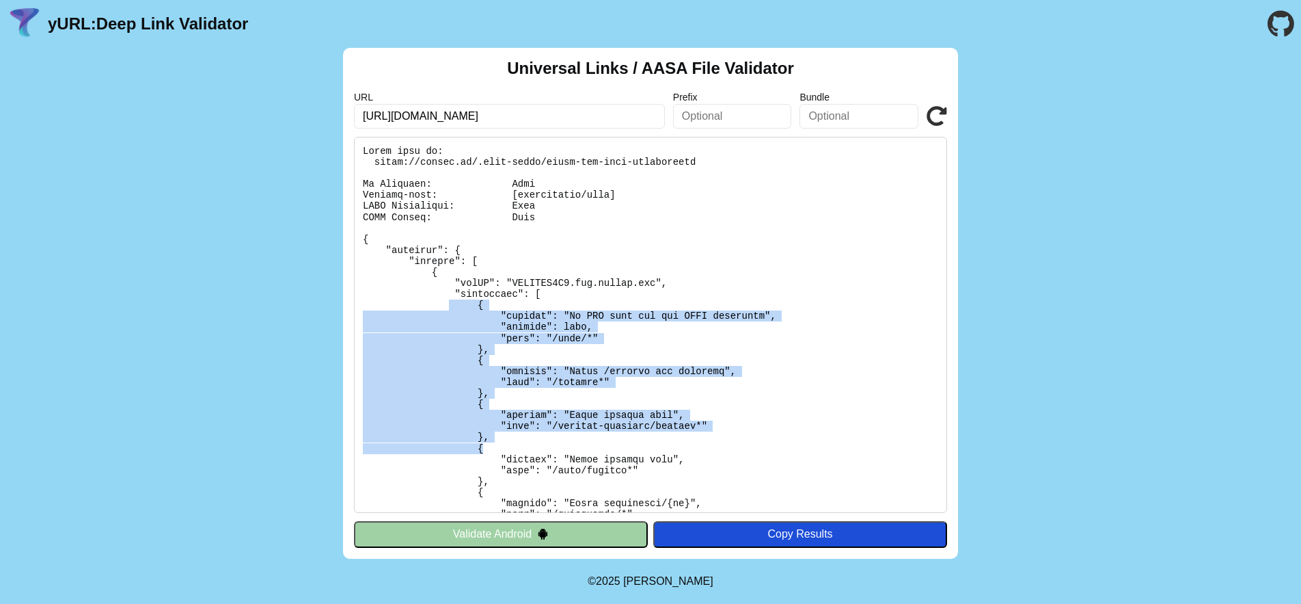
drag, startPoint x: 545, startPoint y: 440, endPoint x: 629, endPoint y: 344, distance: 127.8
click at [559, 446] on pre at bounding box center [650, 325] width 593 height 376
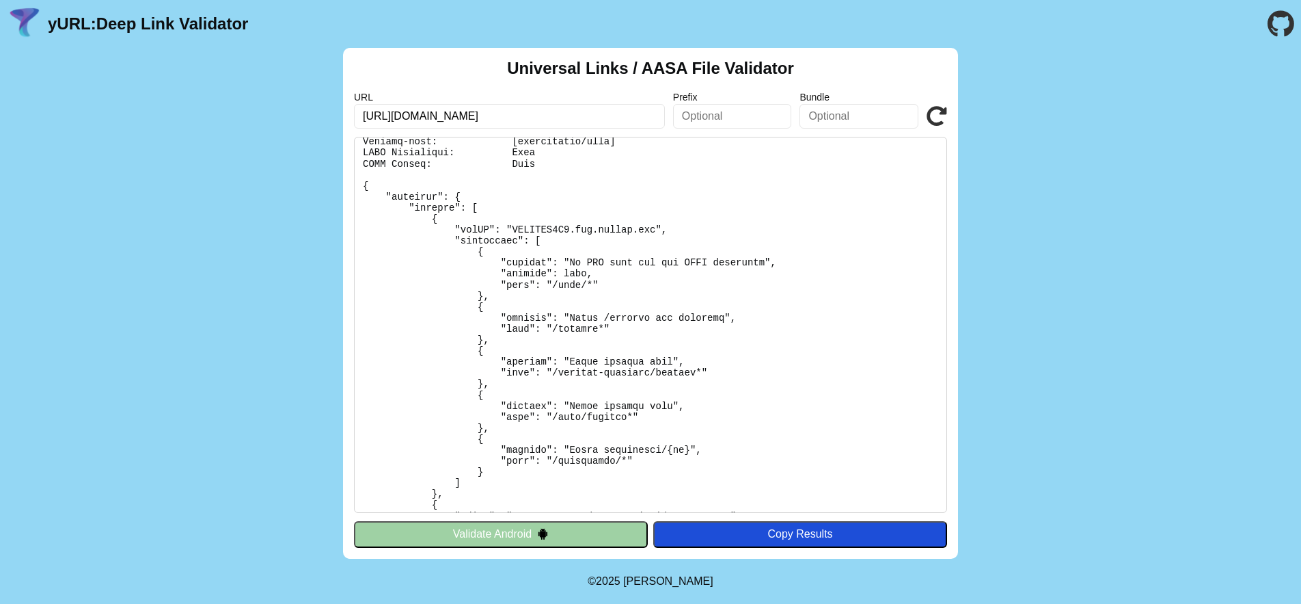
click at [678, 266] on pre at bounding box center [650, 325] width 593 height 376
drag, startPoint x: 521, startPoint y: 66, endPoint x: 671, endPoint y: 70, distance: 150.4
click at [671, 70] on div "Universal Links / AASA File Validator URL https://beneat.co/?friend_invite_code…" at bounding box center [650, 303] width 615 height 511
click at [670, 70] on h2 "Universal Links / AASA File Validator" at bounding box center [650, 68] width 287 height 19
drag, startPoint x: 662, startPoint y: 71, endPoint x: 720, endPoint y: 71, distance: 58.8
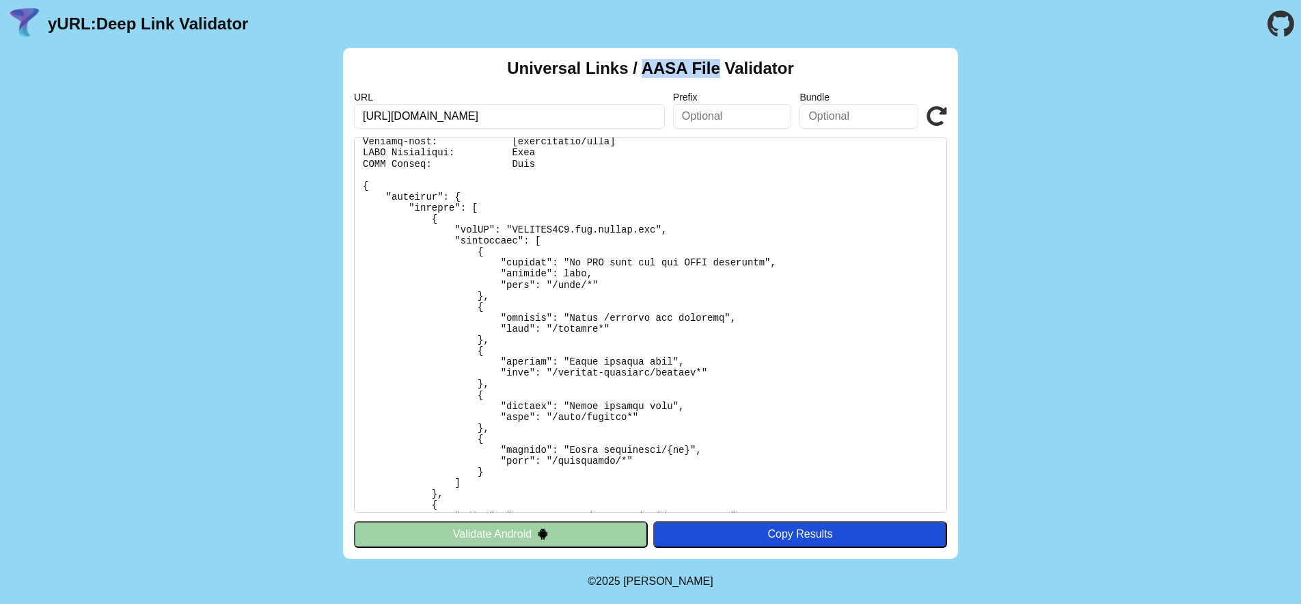
click at [720, 71] on h2 "Universal Links / AASA File Validator" at bounding box center [650, 68] width 287 height 19
copy h2 "AASA File"
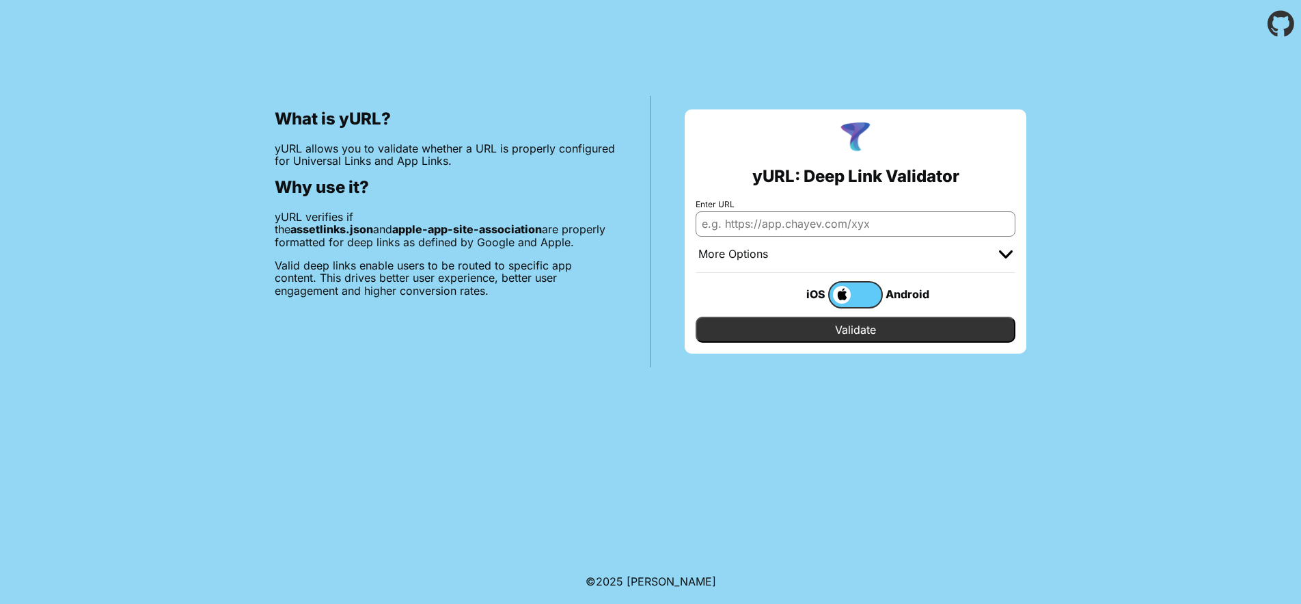
paste input "[URL][DOMAIN_NAME]"
type input "[URL][DOMAIN_NAME]"
click at [856, 329] on input "Validate" at bounding box center [856, 329] width 320 height 26
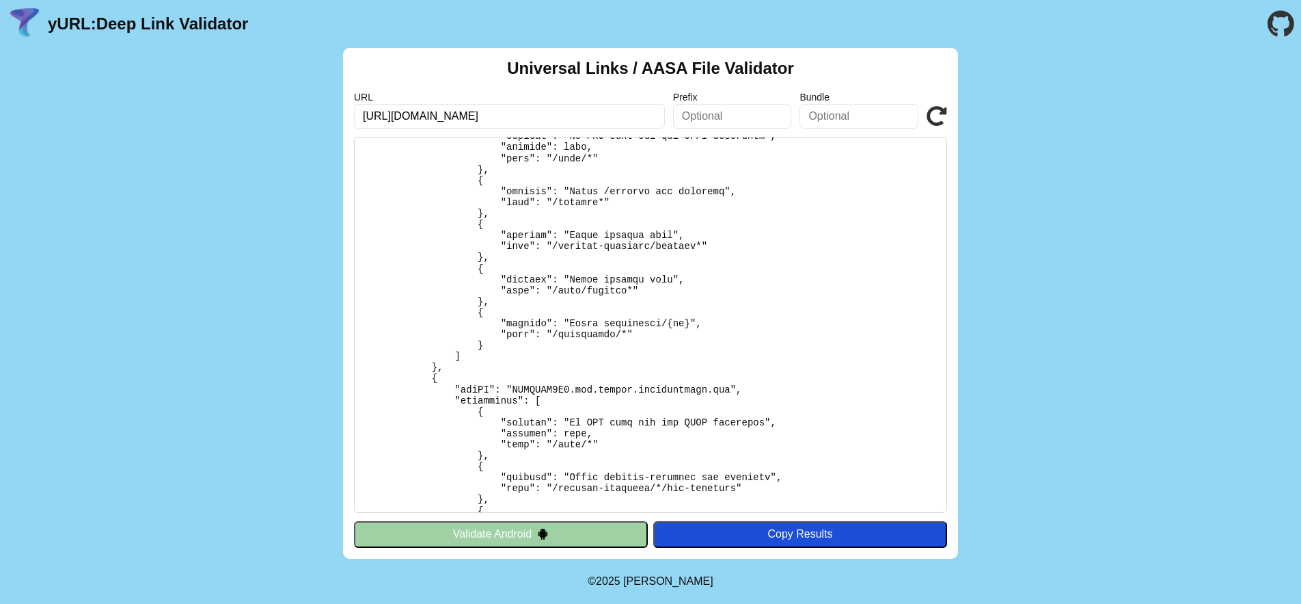
scroll to position [258, 0]
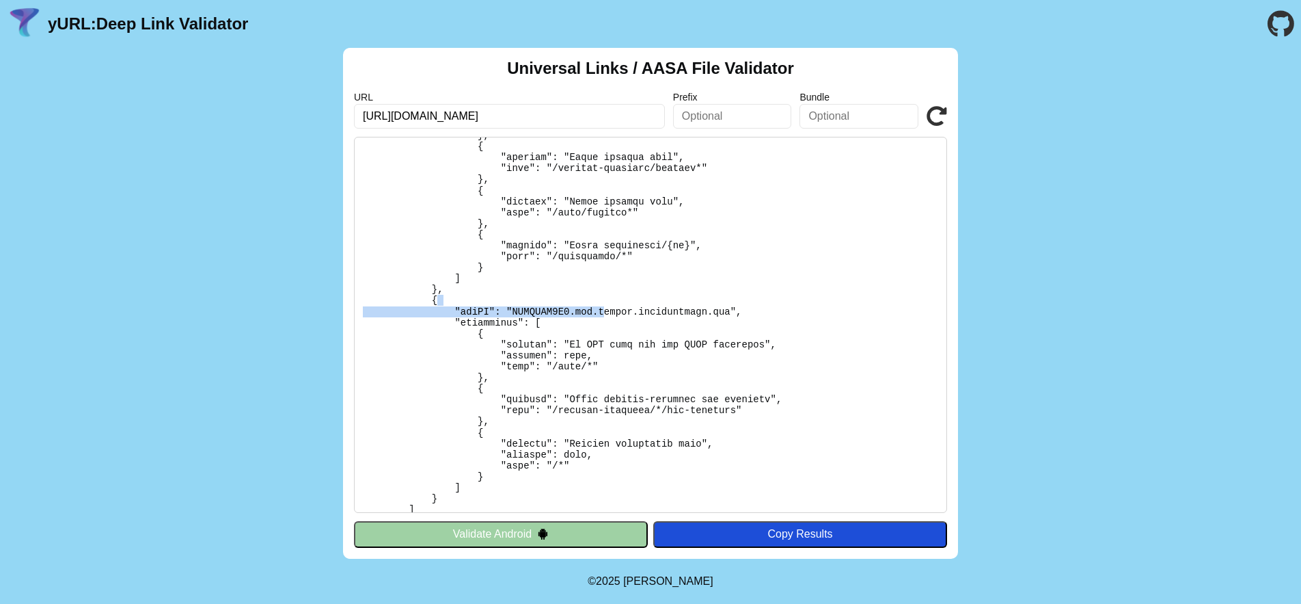
drag, startPoint x: 604, startPoint y: 308, endPoint x: 753, endPoint y: 301, distance: 149.2
click at [753, 301] on pre at bounding box center [650, 325] width 593 height 376
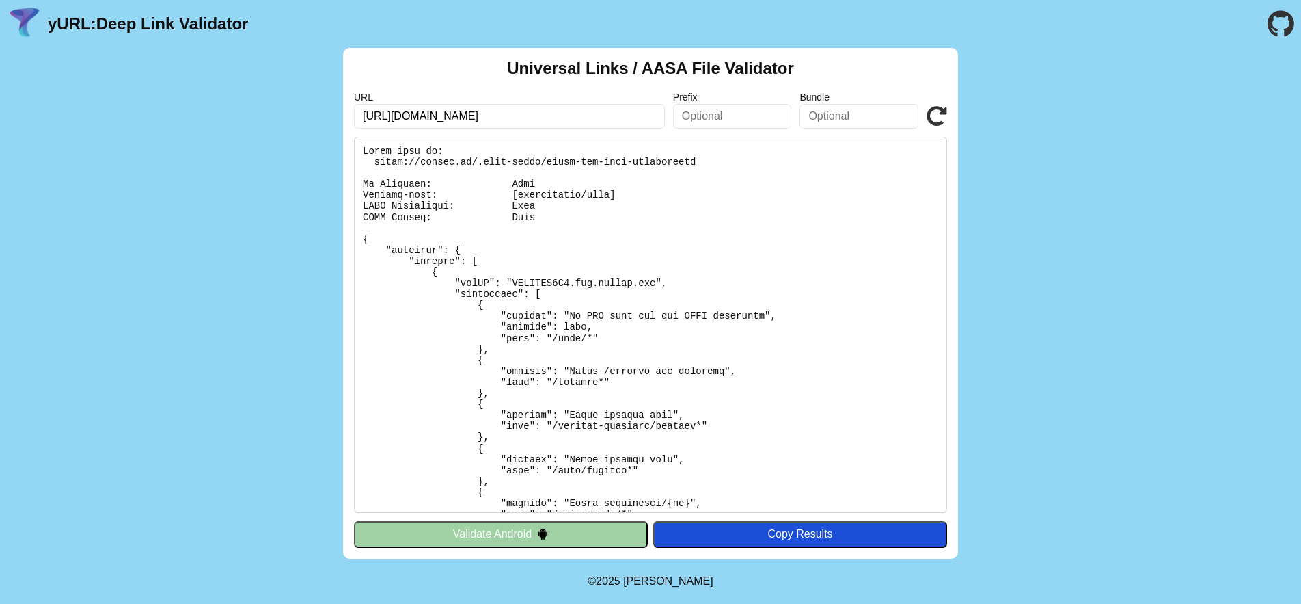
scroll to position [49, 0]
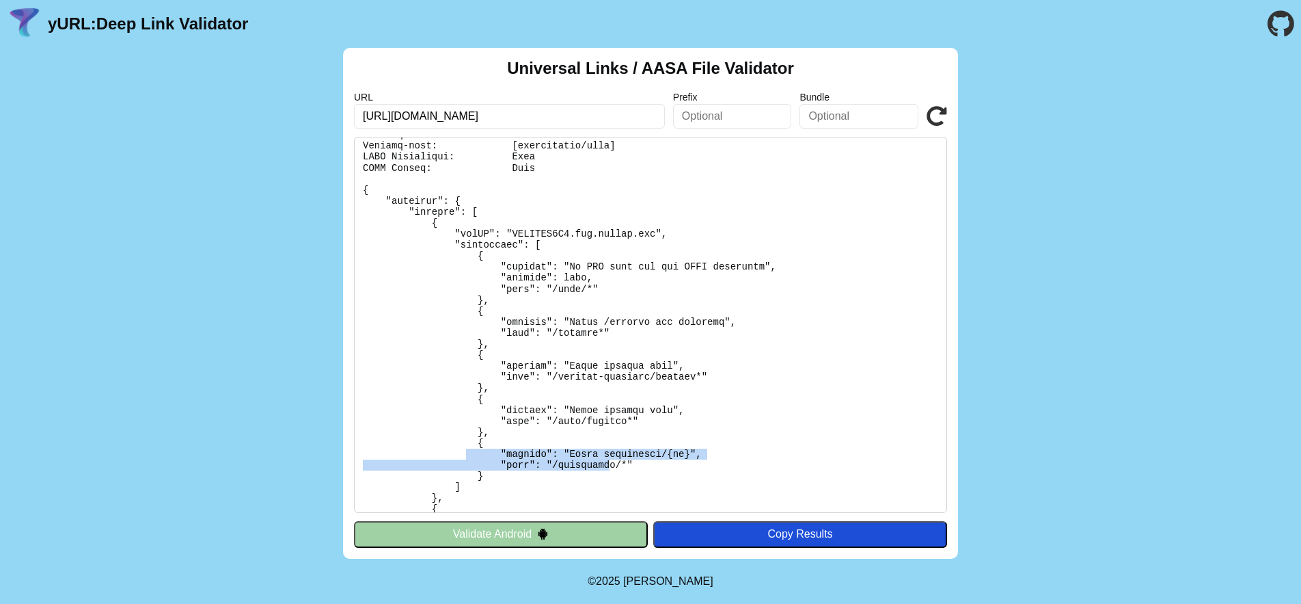
click at [469, 453] on pre at bounding box center [650, 325] width 593 height 376
click at [605, 459] on pre at bounding box center [650, 325] width 593 height 376
click at [692, 460] on pre at bounding box center [650, 325] width 593 height 376
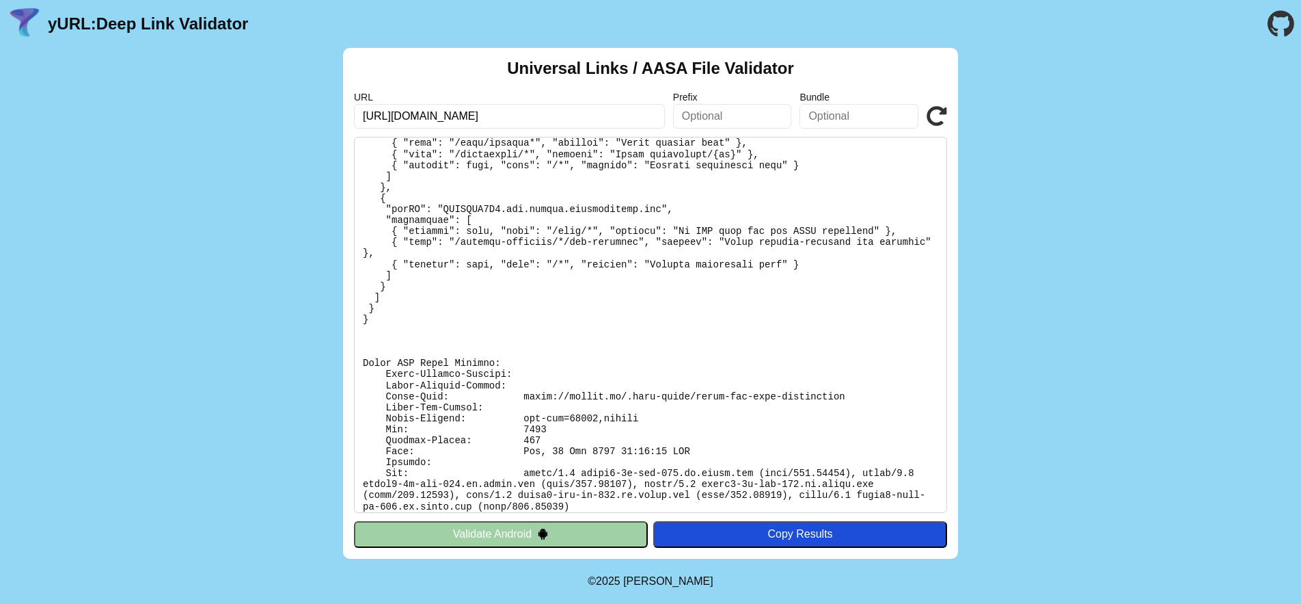
scroll to position [0, 0]
